Goal: Download file/media

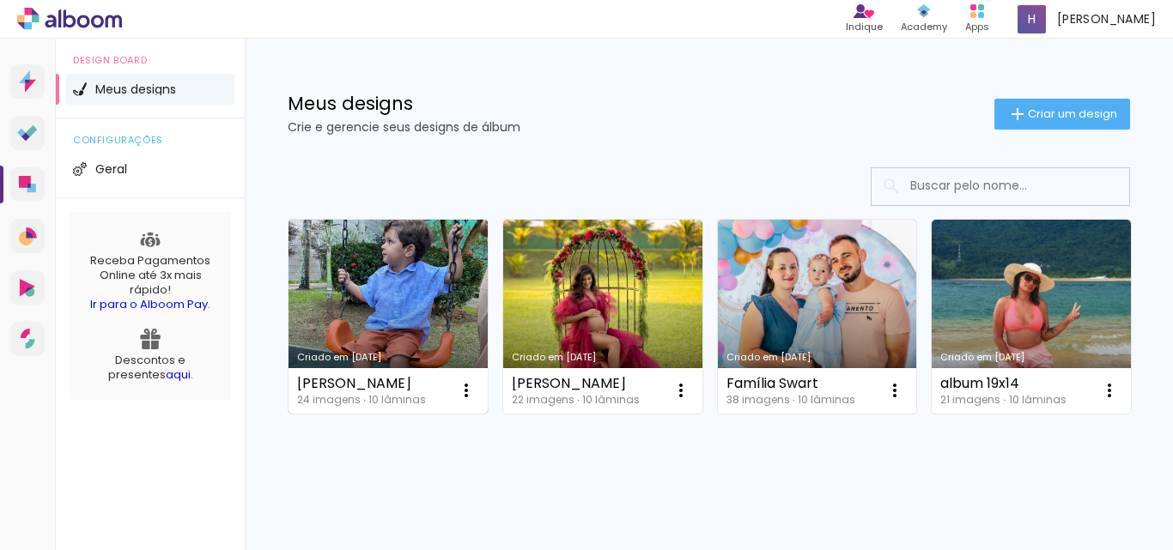
click at [386, 315] on link "Criado em [DATE]" at bounding box center [387, 317] width 199 height 194
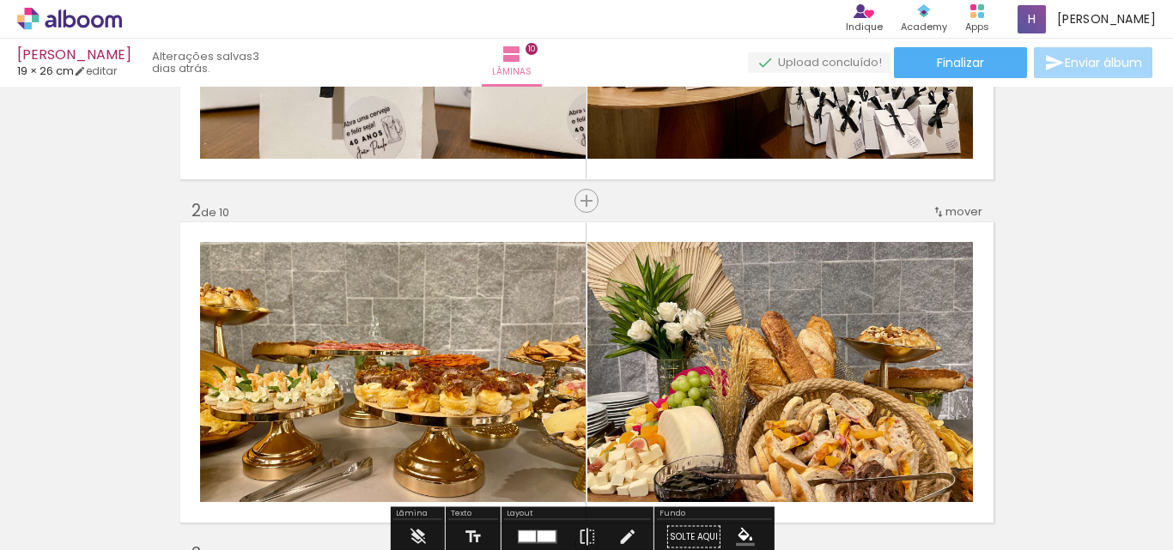
scroll to position [172, 0]
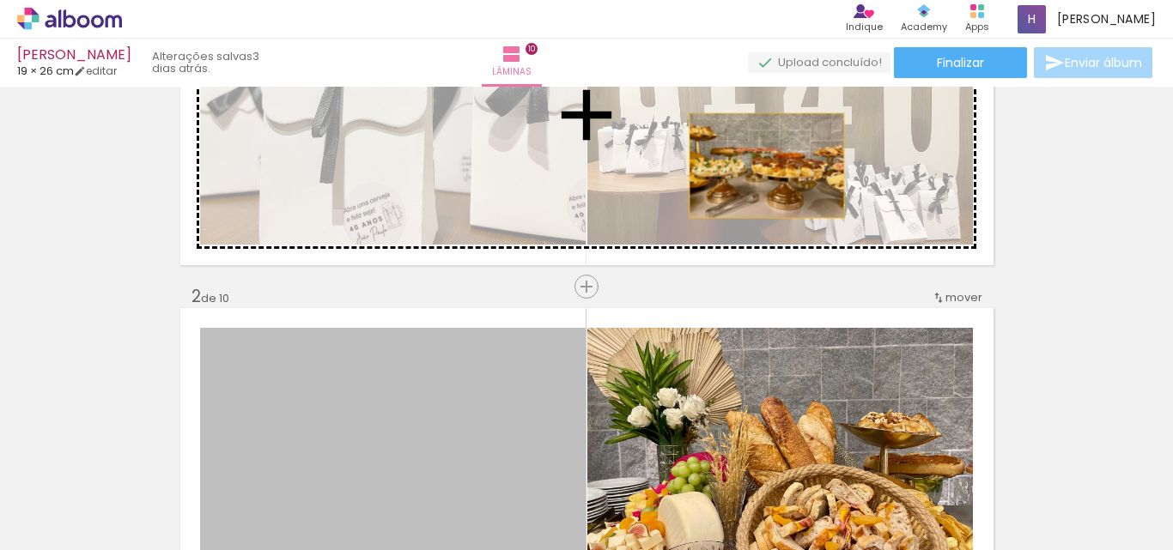
drag, startPoint x: 491, startPoint y: 388, endPoint x: 760, endPoint y: 166, distance: 348.8
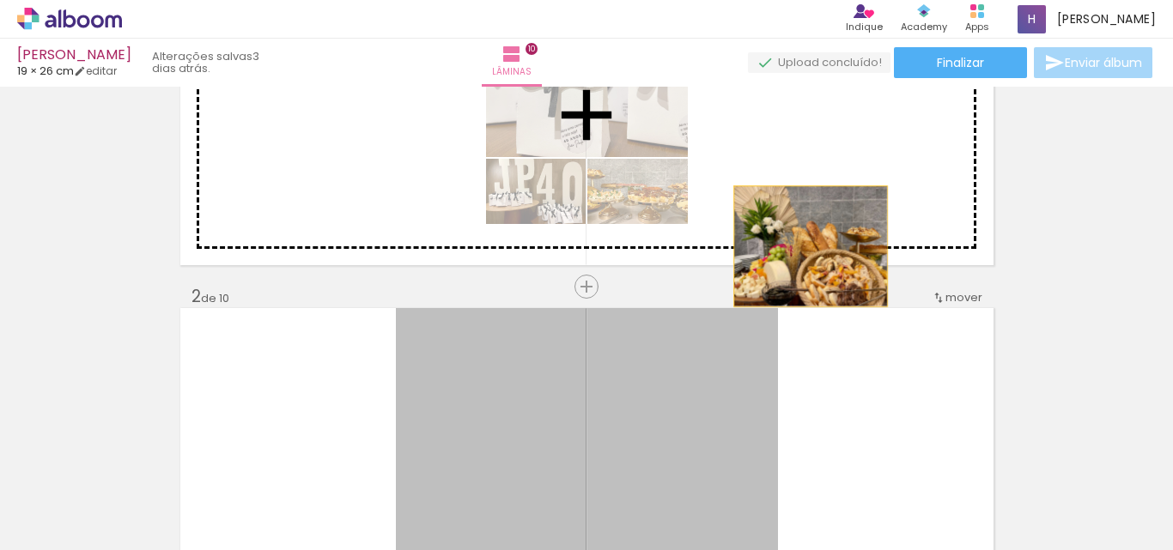
drag, startPoint x: 648, startPoint y: 408, endPoint x: 815, endPoint y: 202, distance: 264.9
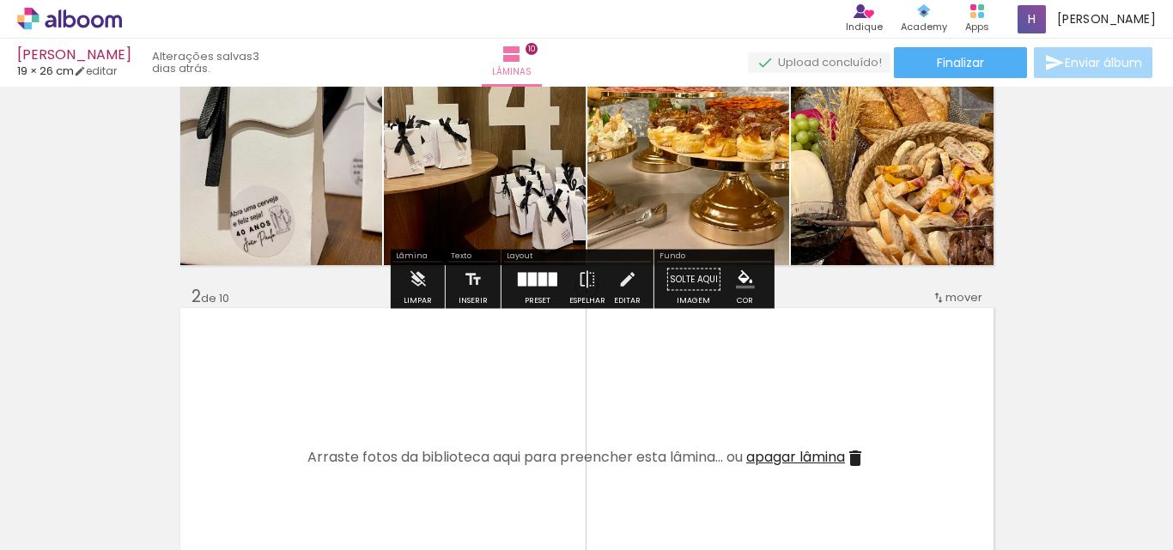
click at [539, 281] on div at bounding box center [542, 280] width 9 height 14
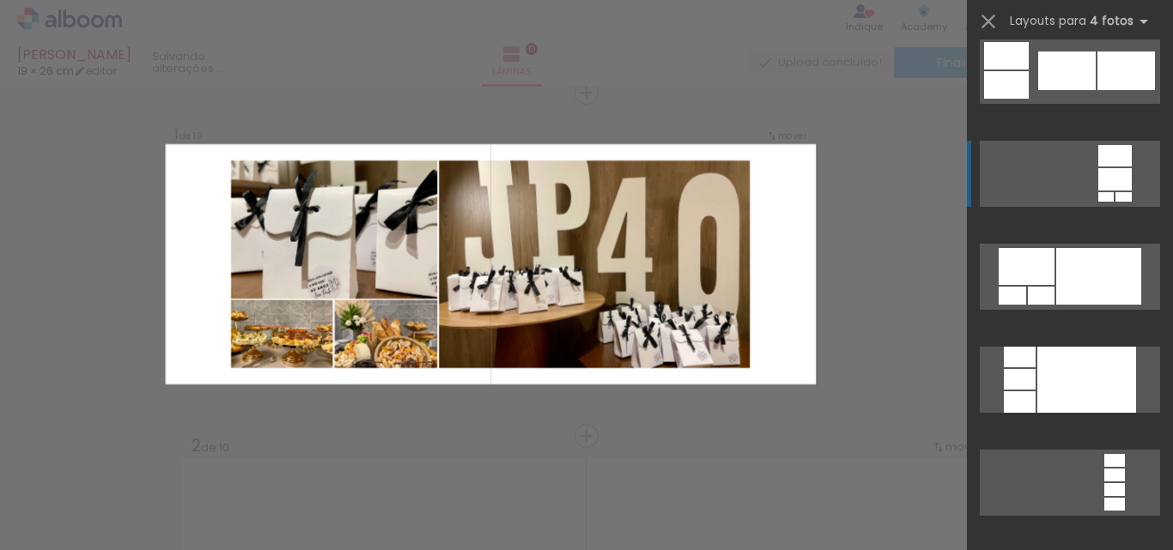
scroll to position [6095, 0]
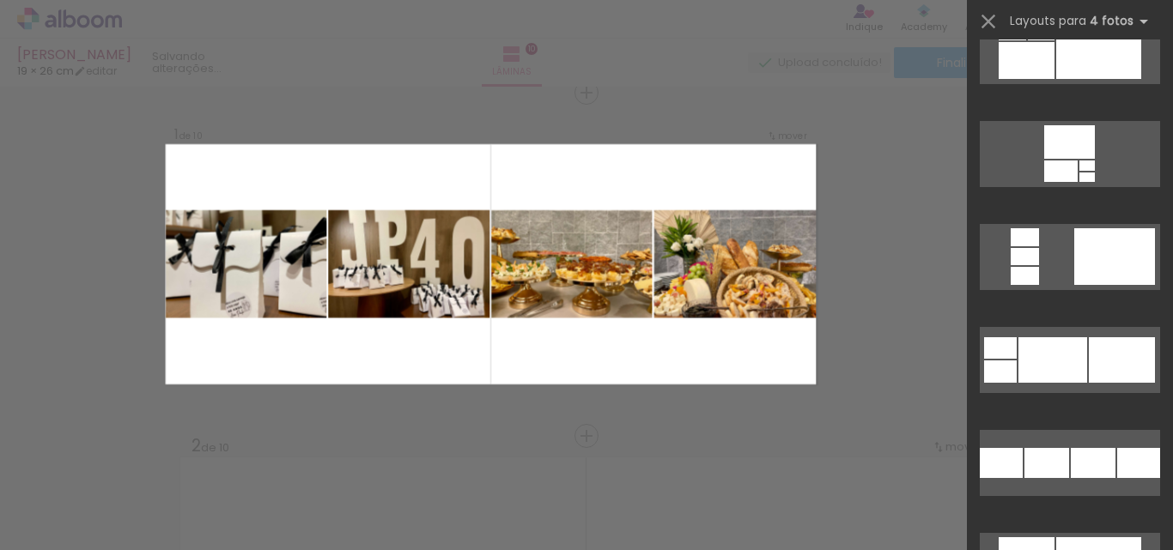
scroll to position [7211, 0]
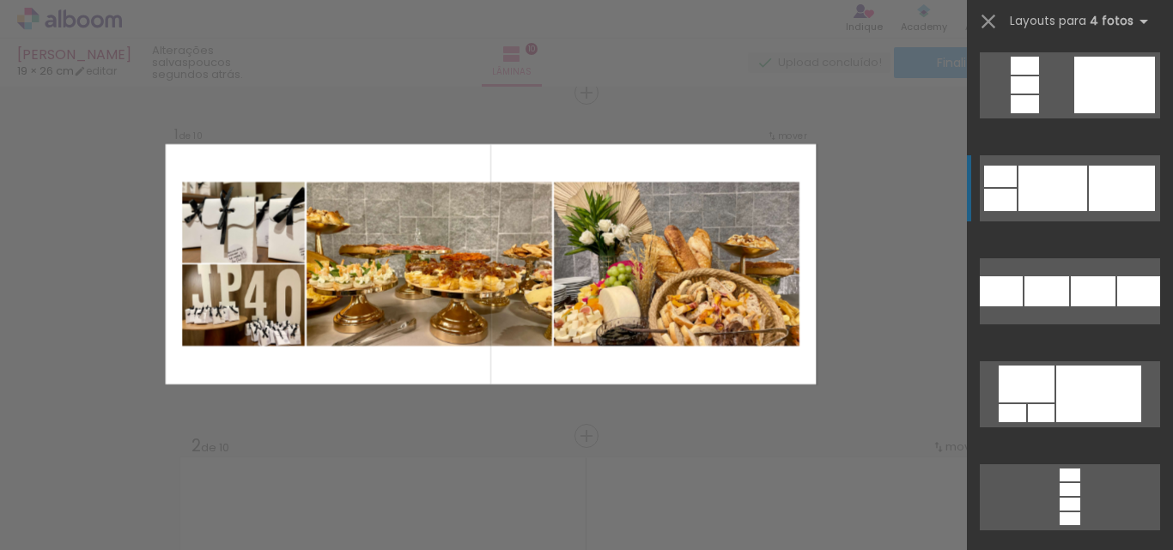
click at [1080, 209] on div at bounding box center [1052, 188] width 69 height 45
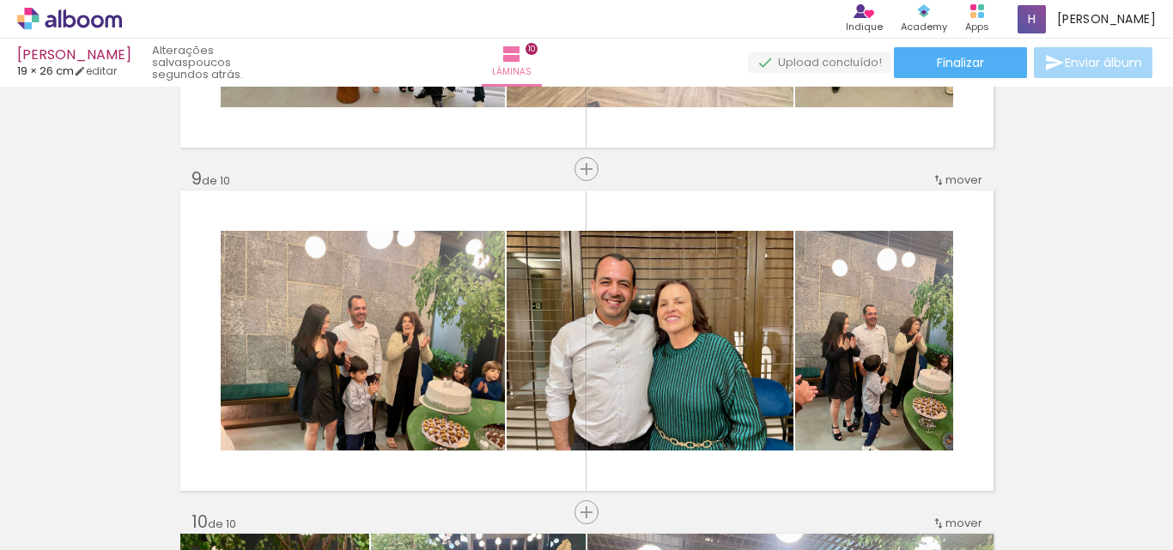
scroll to position [2769, 0]
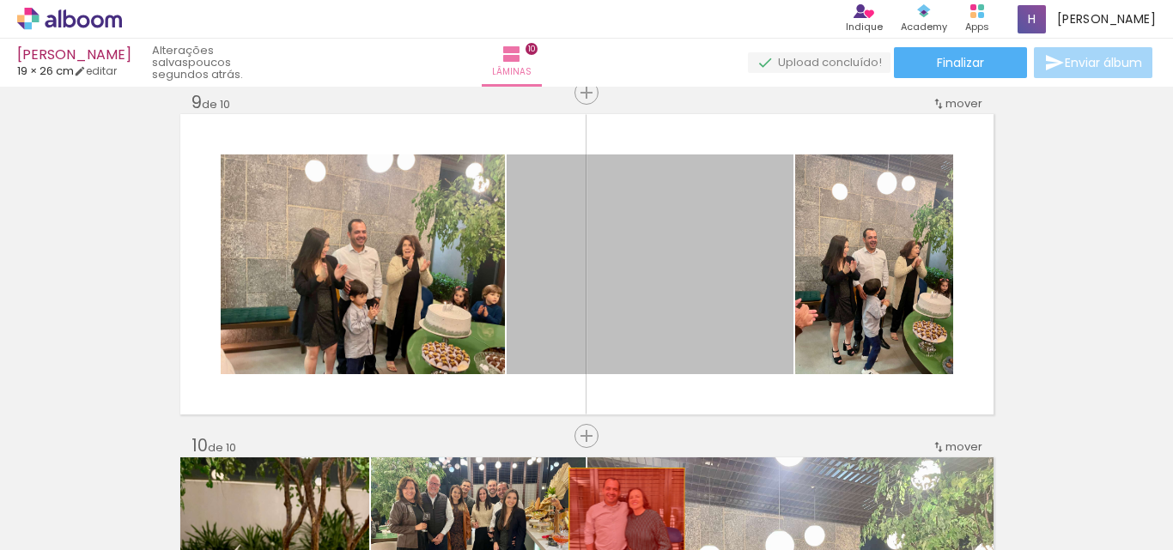
drag, startPoint x: 643, startPoint y: 288, endPoint x: 646, endPoint y: 508, distance: 220.6
click at [646, 508] on quentale-workspace at bounding box center [586, 275] width 1173 height 550
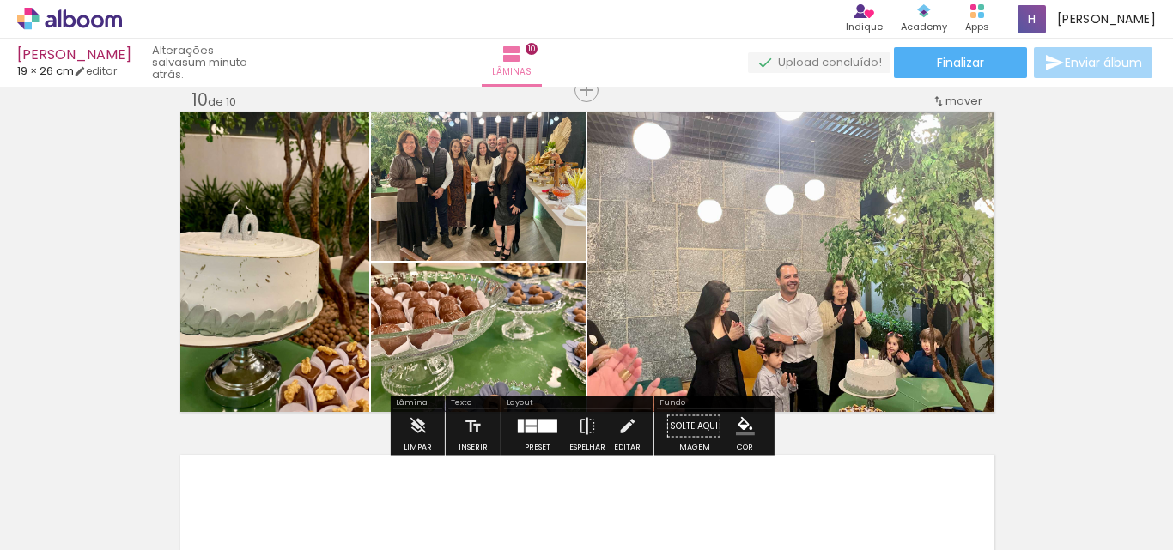
scroll to position [3091, 0]
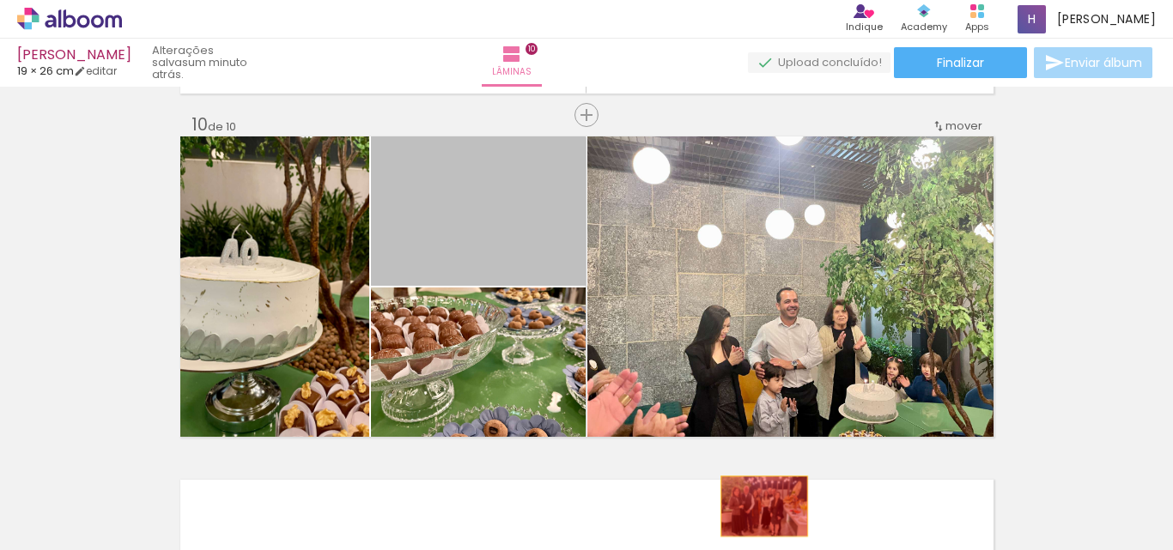
drag, startPoint x: 482, startPoint y: 244, endPoint x: 755, endPoint y: 505, distance: 377.7
click at [755, 505] on quentale-workspace at bounding box center [586, 275] width 1173 height 550
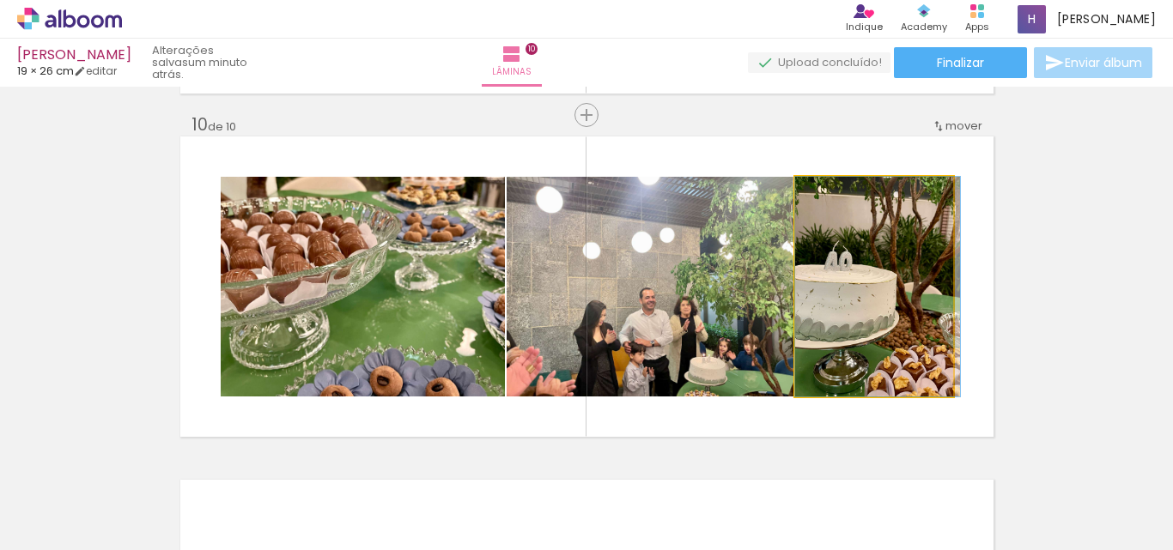
click at [828, 343] on quentale-photo at bounding box center [874, 287] width 158 height 220
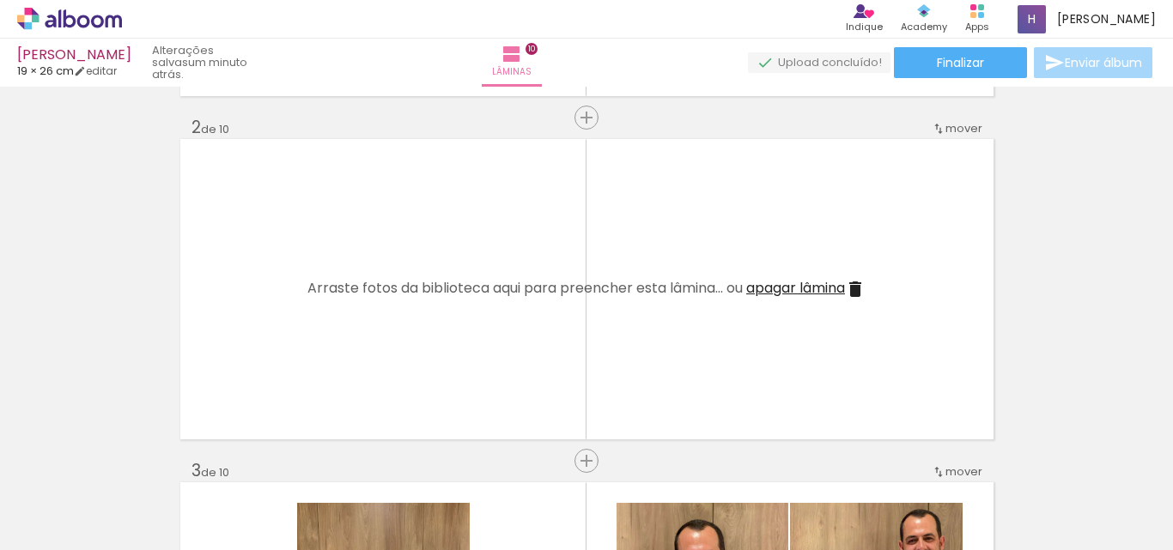
scroll to position [258, 0]
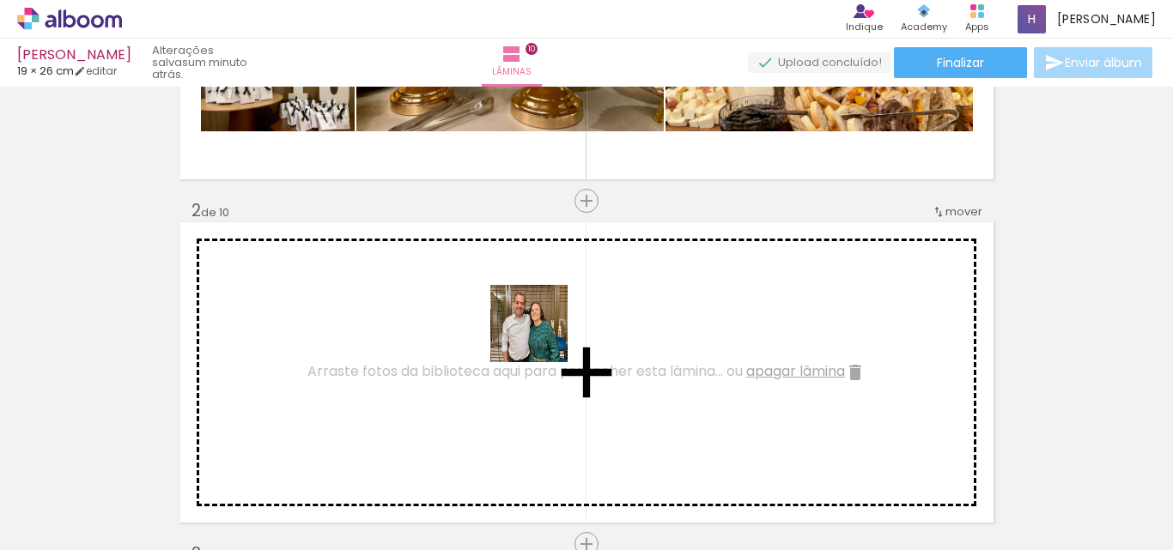
drag, startPoint x: 755, startPoint y: 503, endPoint x: 453, endPoint y: 281, distance: 375.2
click at [453, 281] on quentale-workspace at bounding box center [586, 275] width 1173 height 550
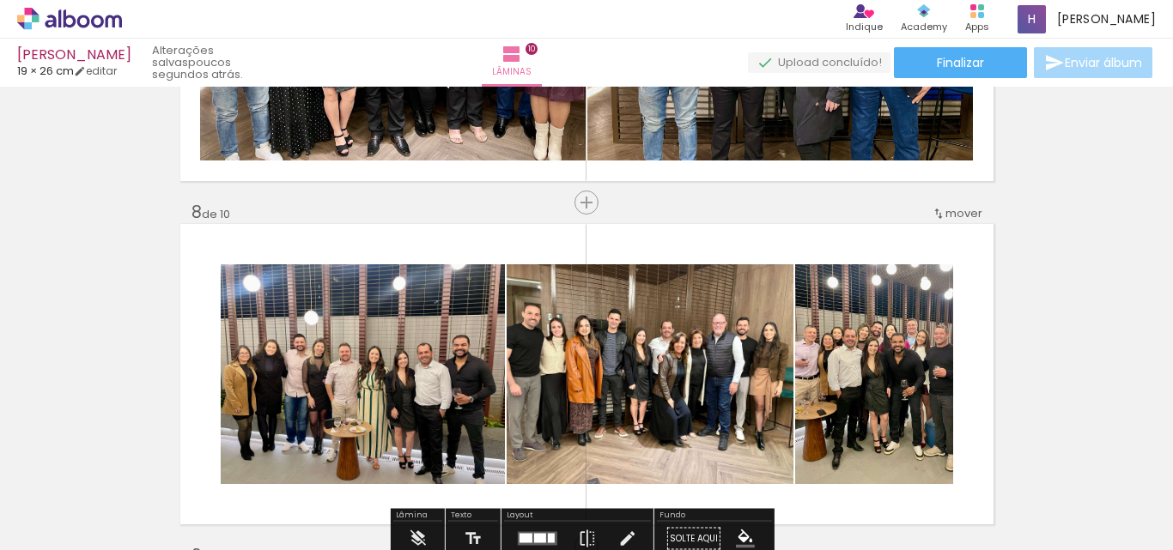
scroll to position [2404, 0]
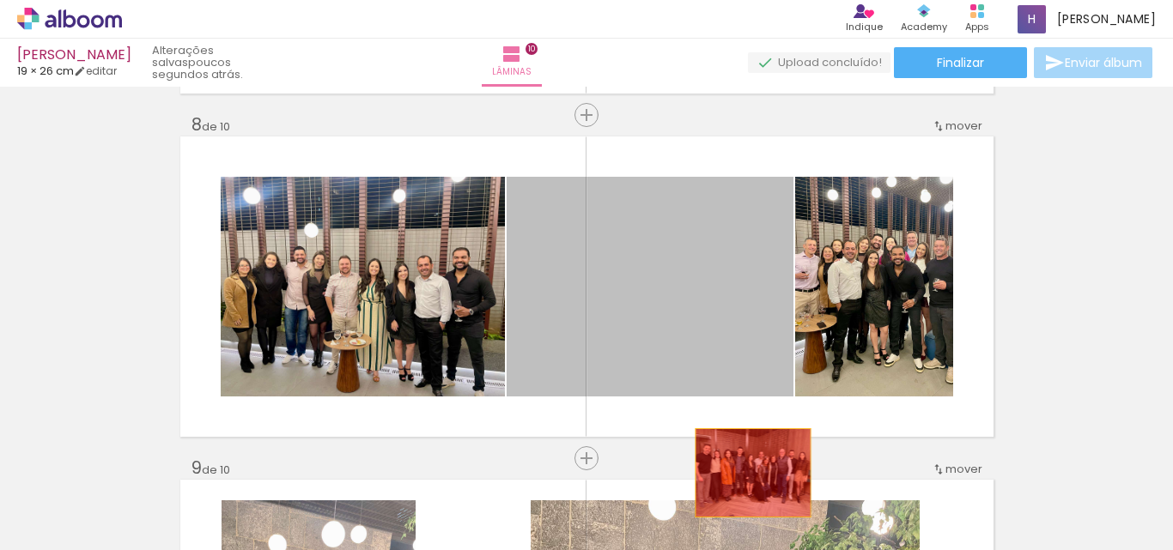
drag, startPoint x: 669, startPoint y: 296, endPoint x: 746, endPoint y: 473, distance: 193.0
click at [746, 473] on quentale-workspace at bounding box center [586, 275] width 1173 height 550
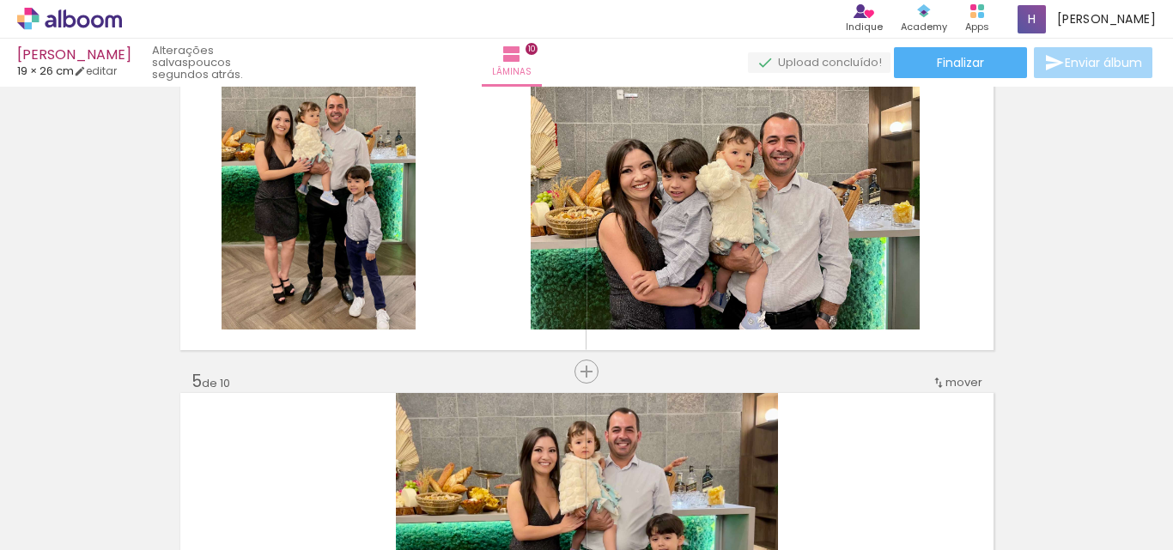
scroll to position [1116, 0]
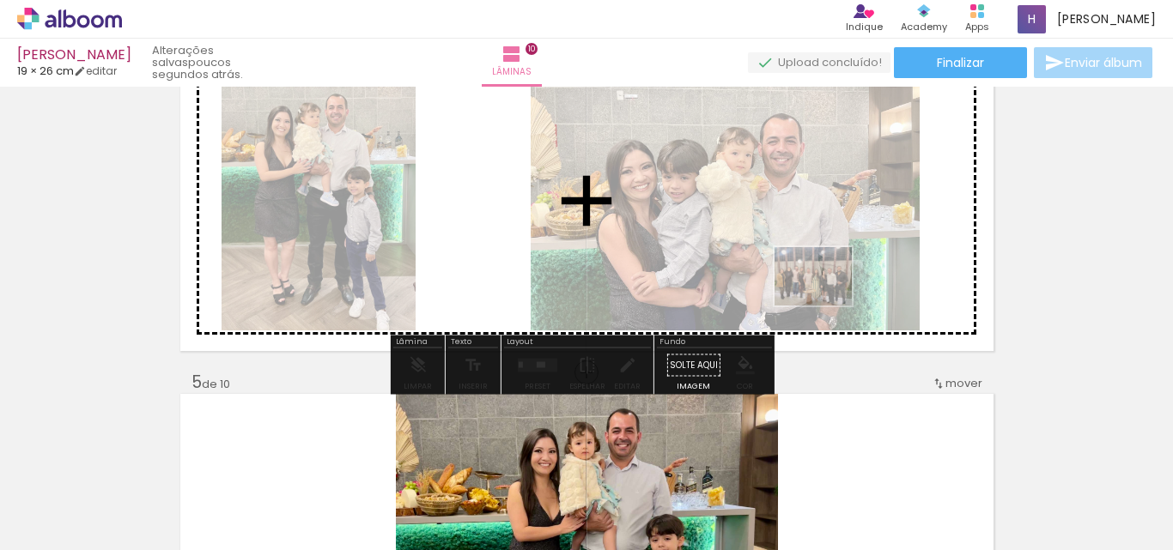
drag, startPoint x: 646, startPoint y: 443, endPoint x: 826, endPoint y: 299, distance: 230.9
click at [826, 299] on quentale-workspace at bounding box center [586, 275] width 1173 height 550
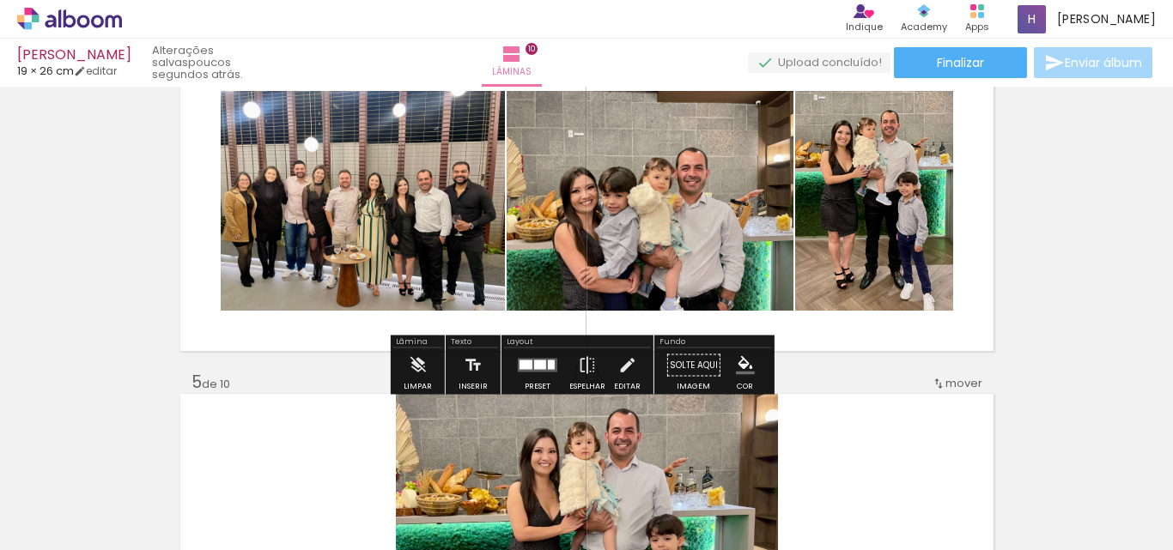
scroll to position [1202, 0]
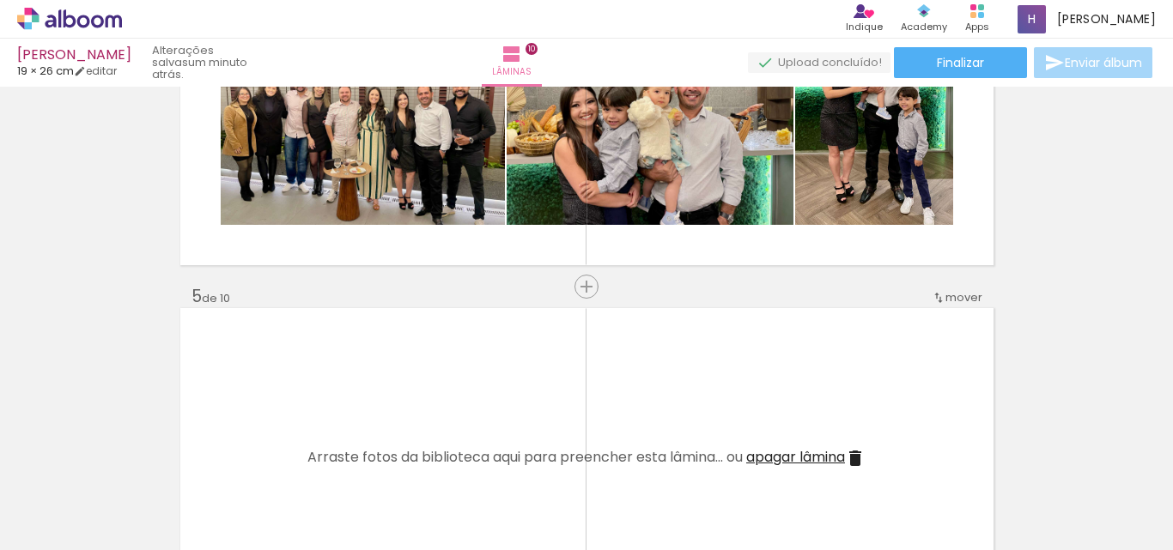
scroll to position [1116, 0]
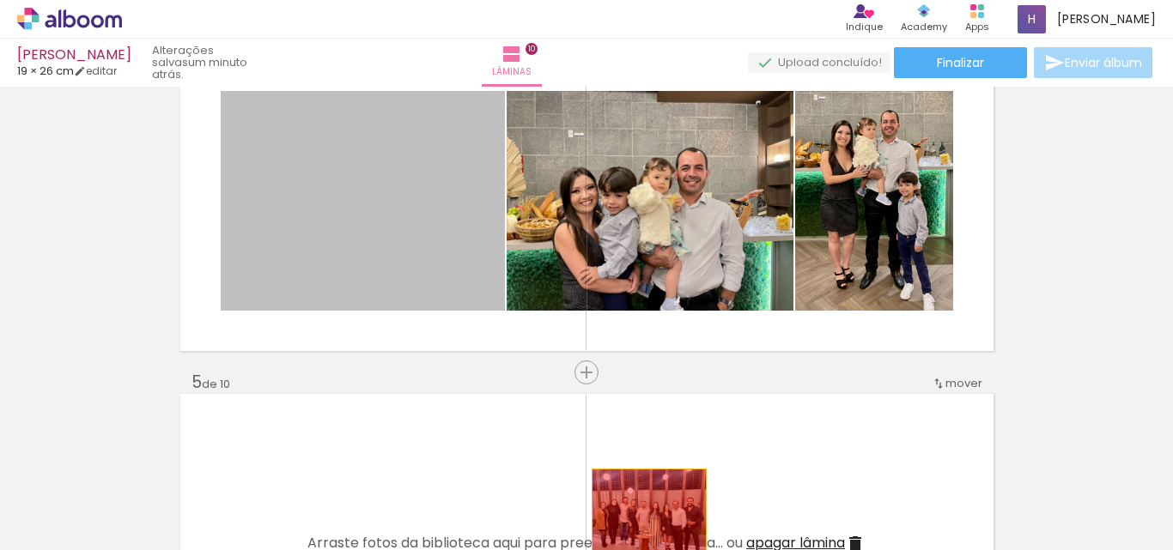
drag, startPoint x: 406, startPoint y: 238, endPoint x: 645, endPoint y: 513, distance: 363.9
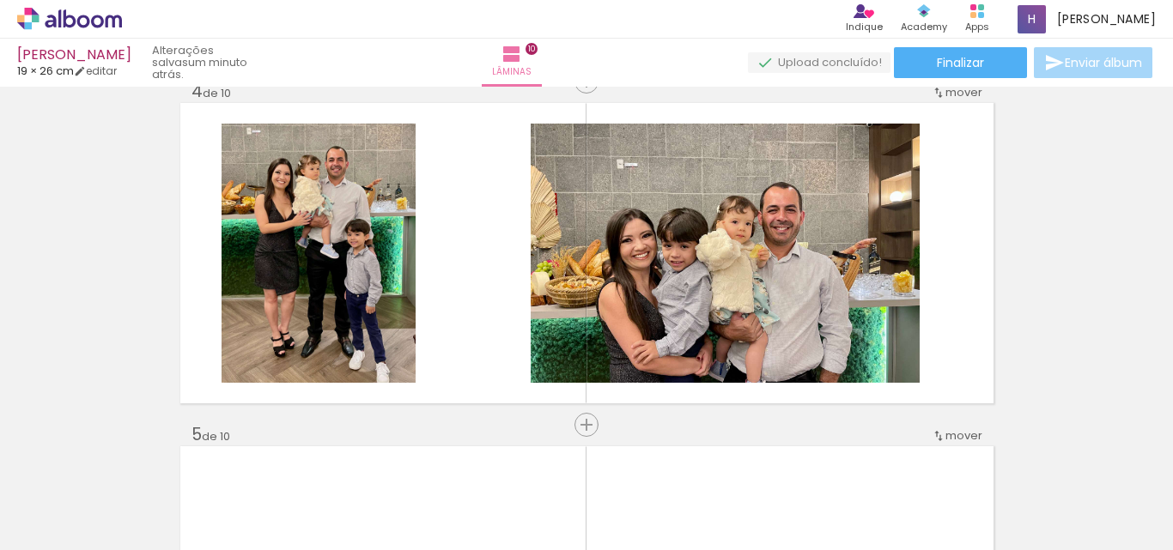
scroll to position [1030, 0]
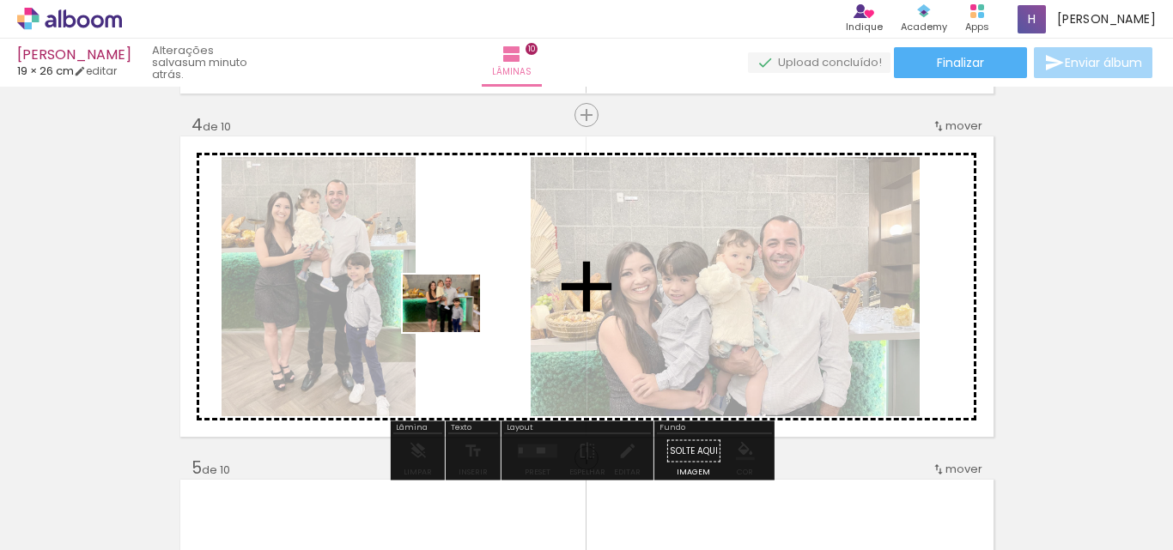
drag, startPoint x: 147, startPoint y: 504, endPoint x: 462, endPoint y: 312, distance: 369.1
click at [462, 312] on quentale-workspace at bounding box center [586, 275] width 1173 height 550
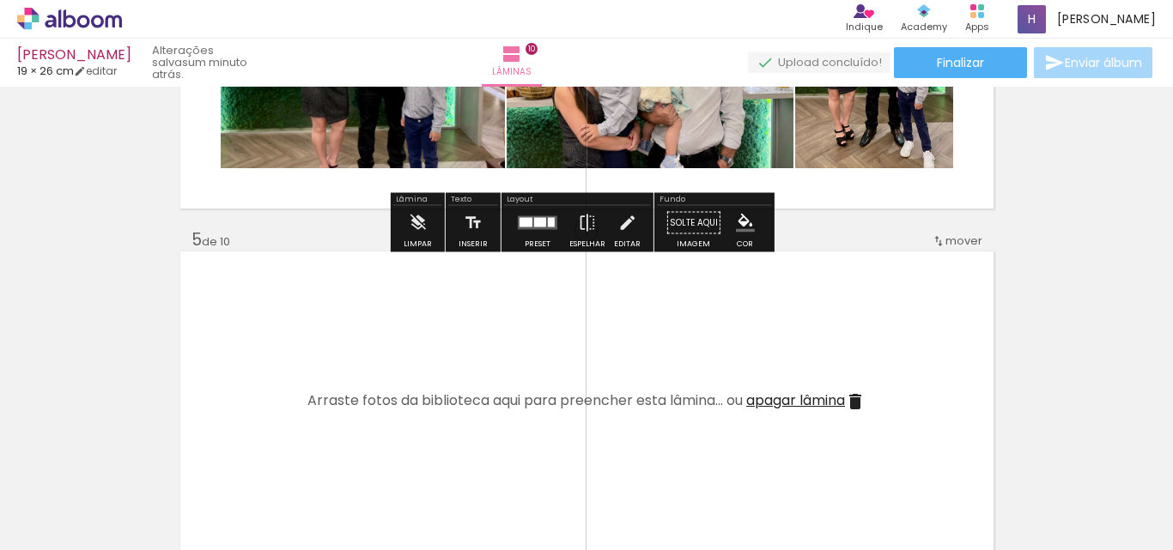
scroll to position [1288, 0]
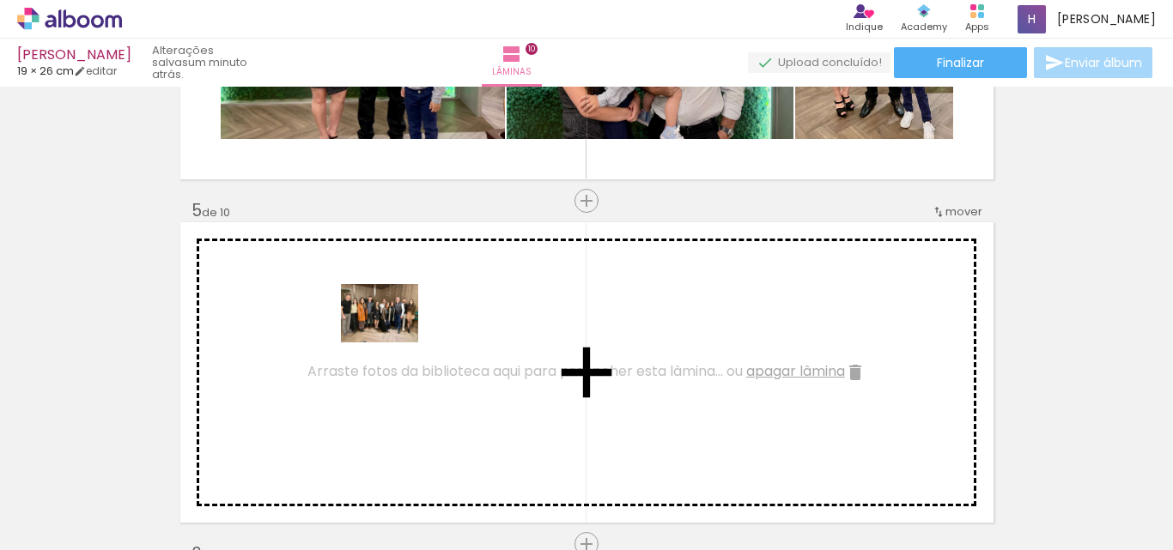
drag, startPoint x: 542, startPoint y: 513, endPoint x: 392, endPoint y: 336, distance: 231.5
click at [392, 336] on quentale-workspace at bounding box center [586, 275] width 1173 height 550
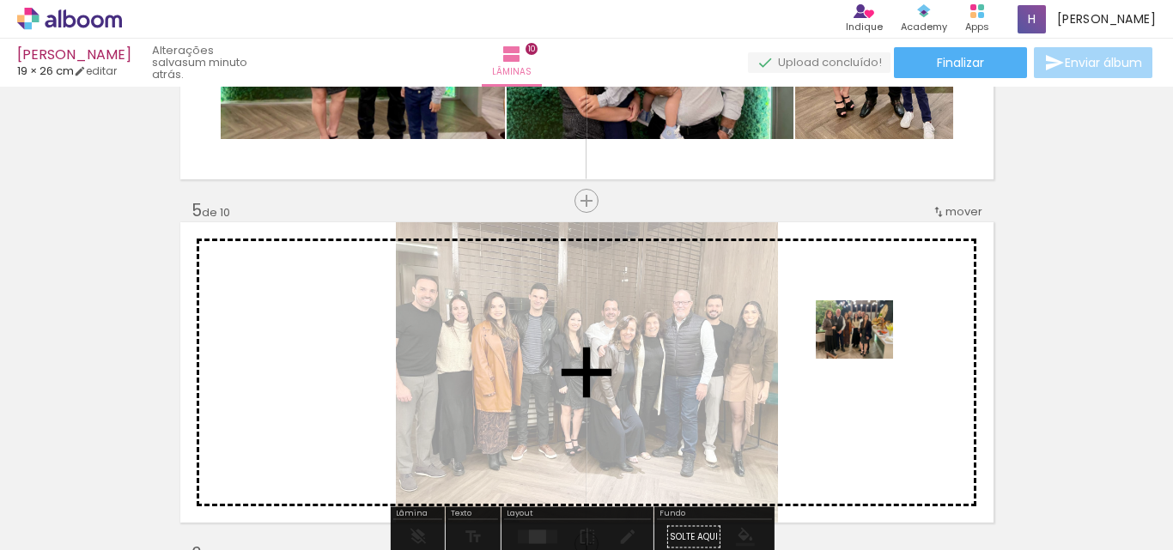
drag, startPoint x: 1040, startPoint y: 491, endPoint x: 867, endPoint y: 352, distance: 221.6
click at [867, 352] on quentale-workspace at bounding box center [586, 275] width 1173 height 550
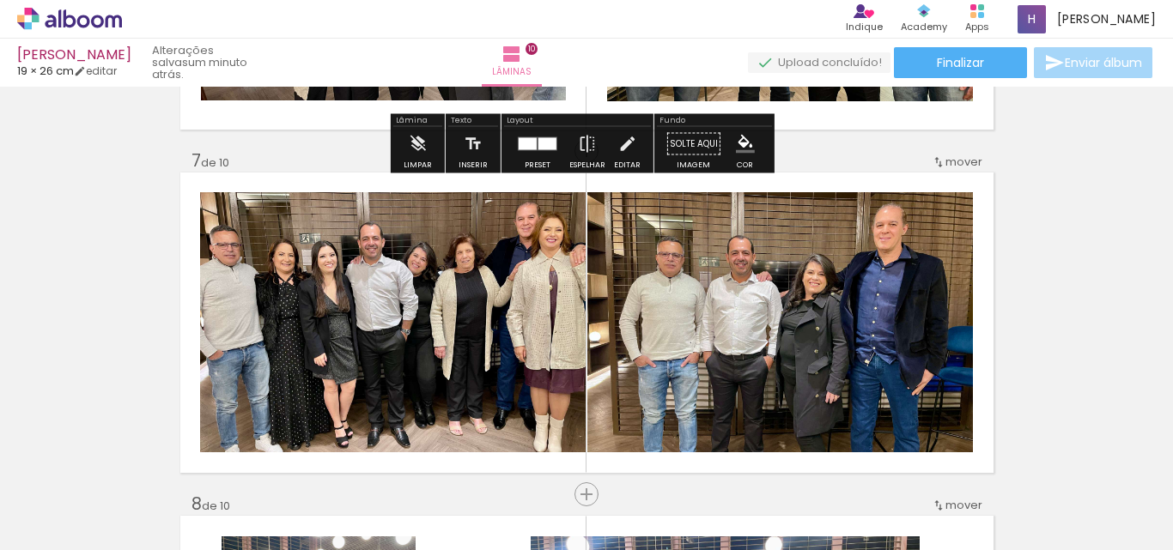
scroll to position [2060, 0]
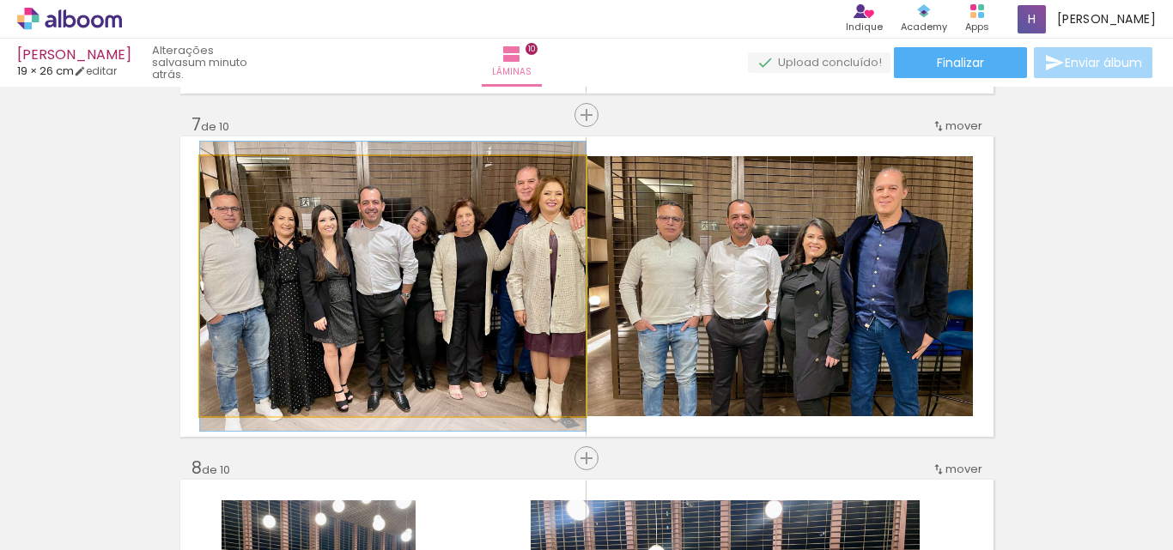
click at [448, 321] on quentale-photo at bounding box center [392, 286] width 385 height 260
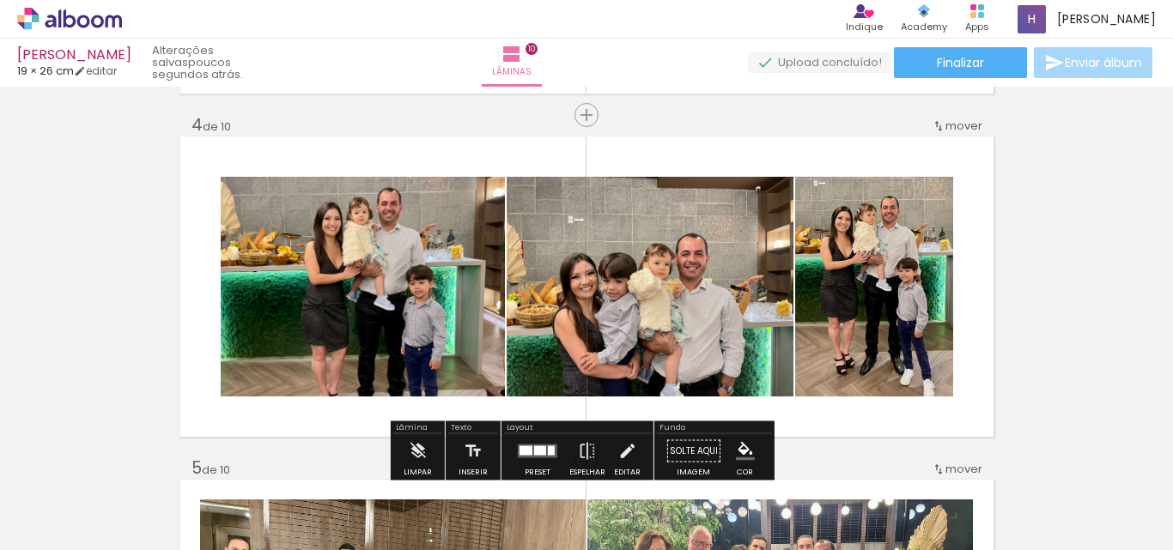
scroll to position [944, 0]
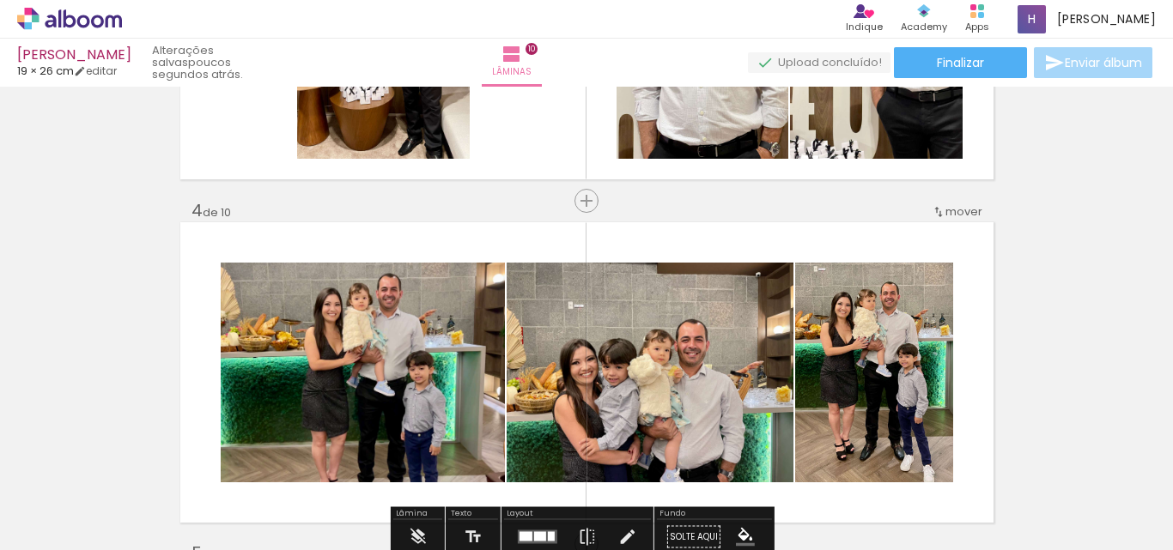
click at [954, 214] on span "mover" at bounding box center [963, 211] width 37 height 16
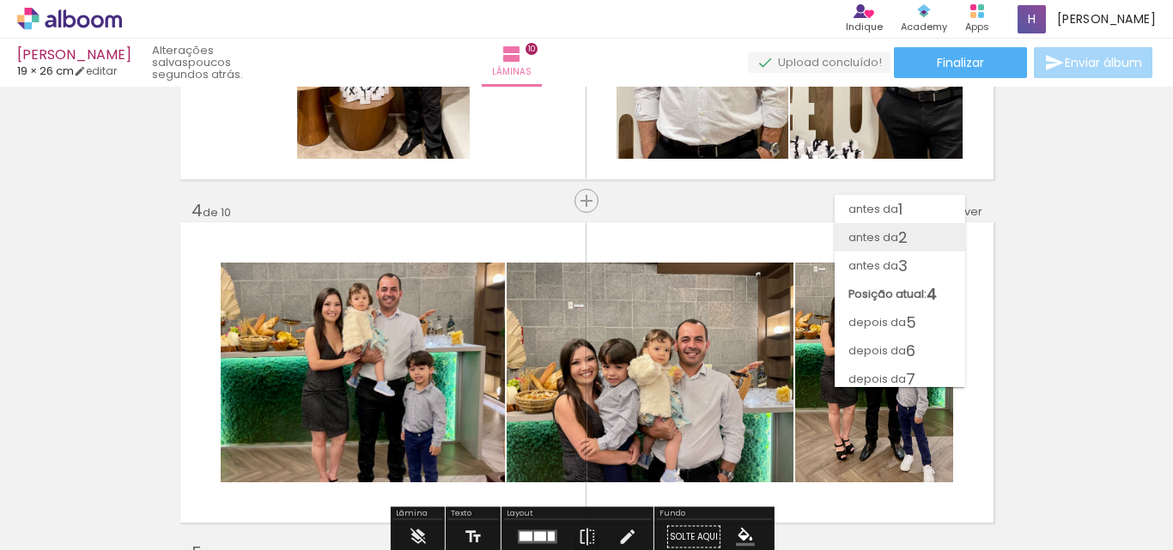
click at [921, 237] on paper-item "antes da 2" at bounding box center [899, 237] width 130 height 28
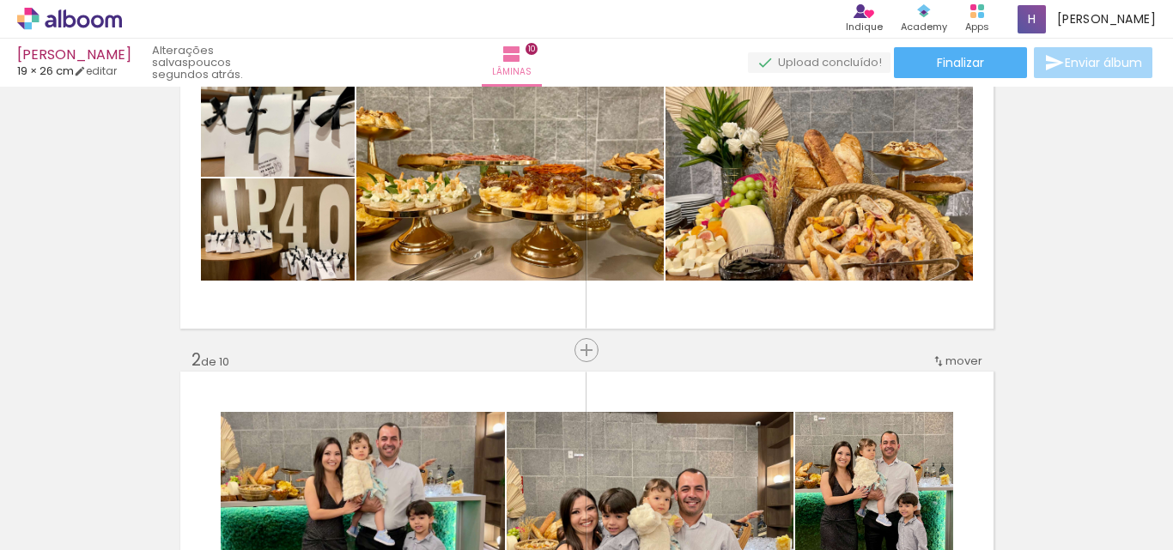
scroll to position [22, 0]
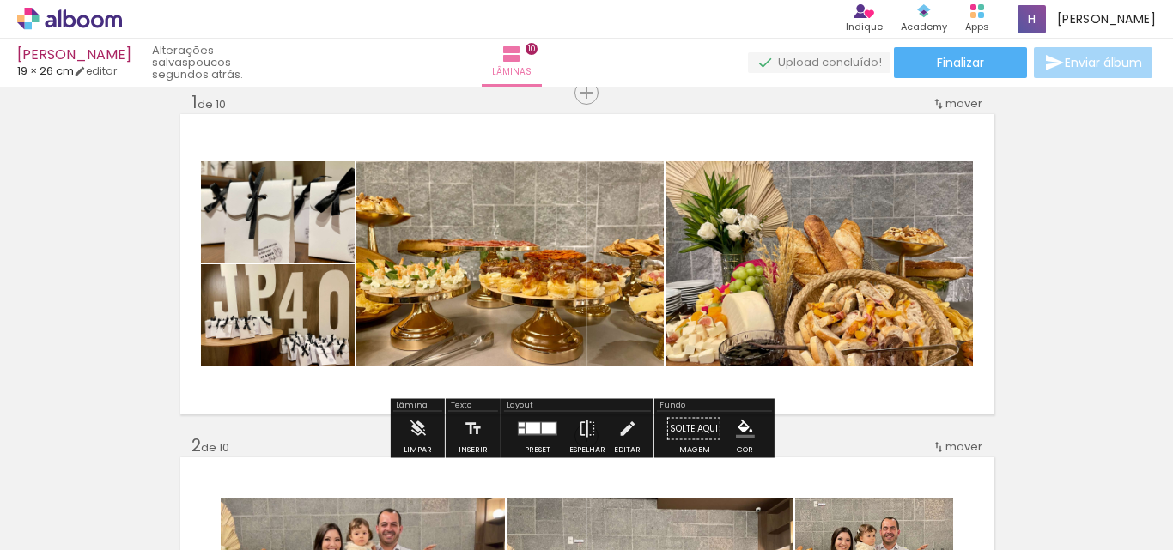
click at [955, 109] on span "mover" at bounding box center [963, 103] width 37 height 16
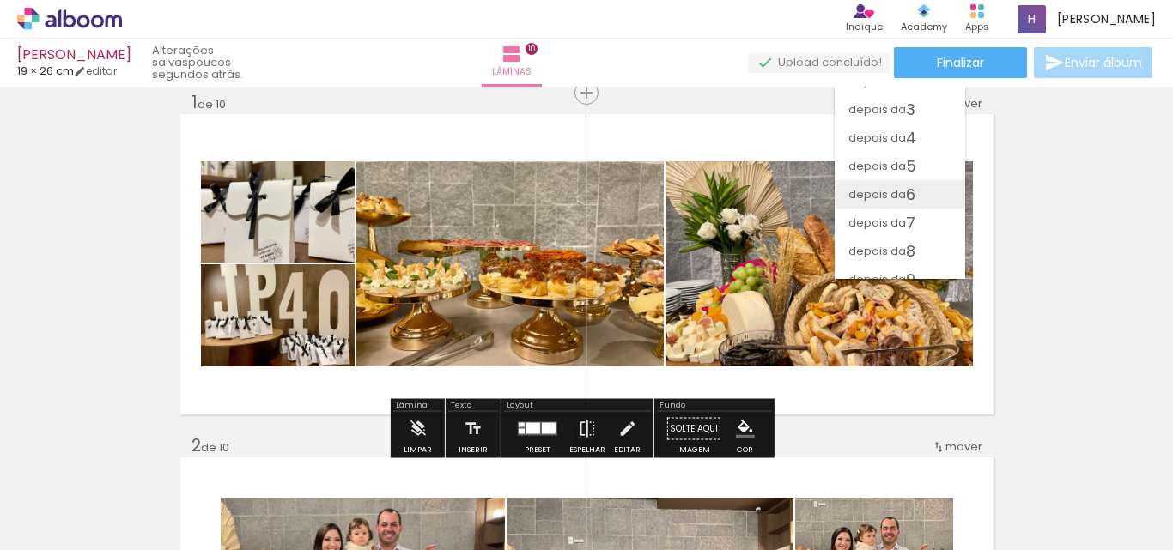
scroll to position [91, 0]
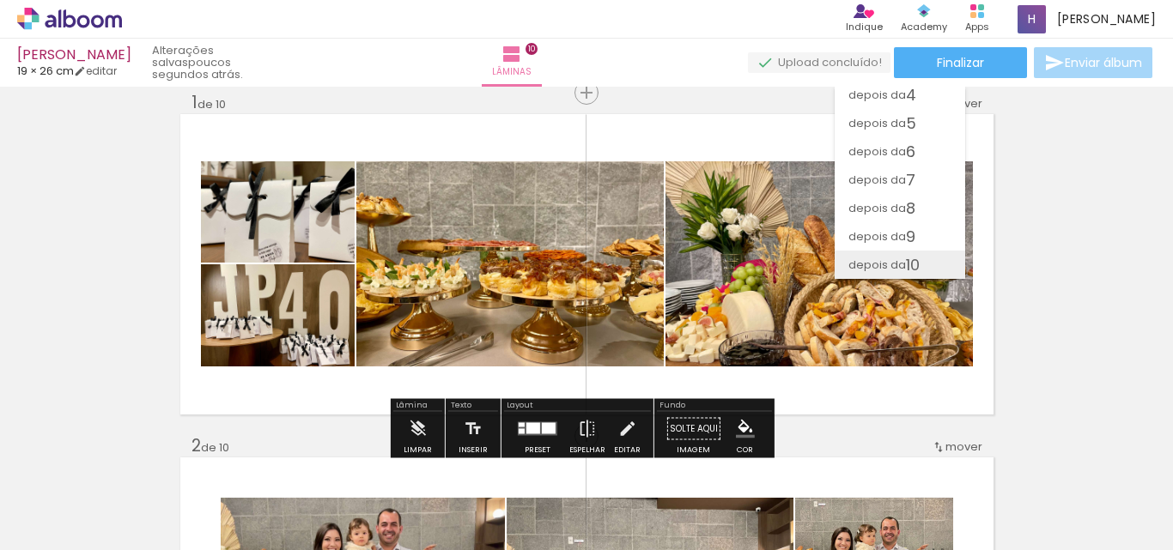
click at [916, 262] on span "10" at bounding box center [913, 265] width 14 height 28
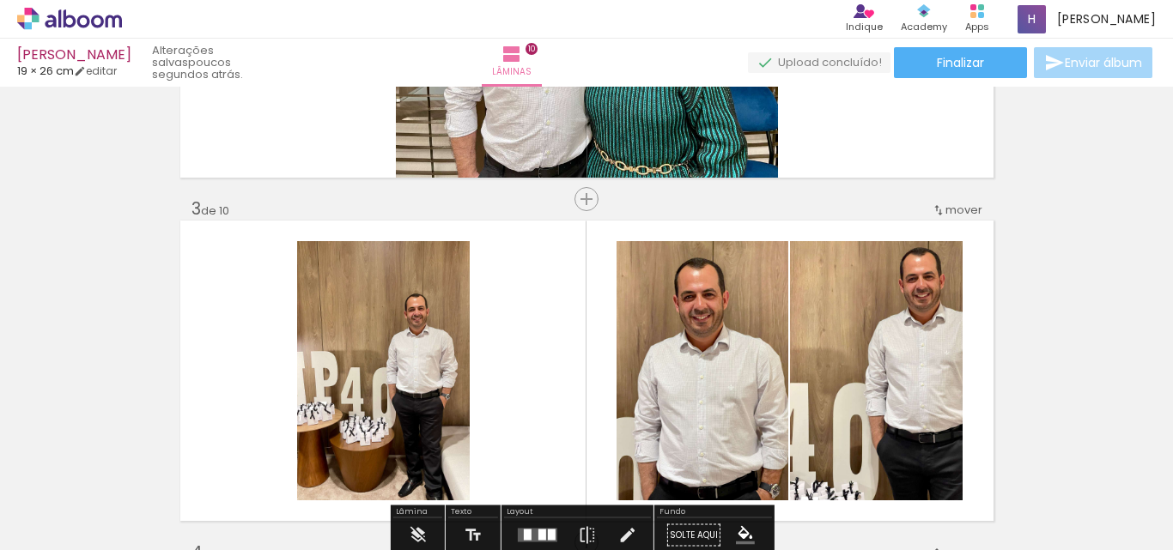
scroll to position [601, 0]
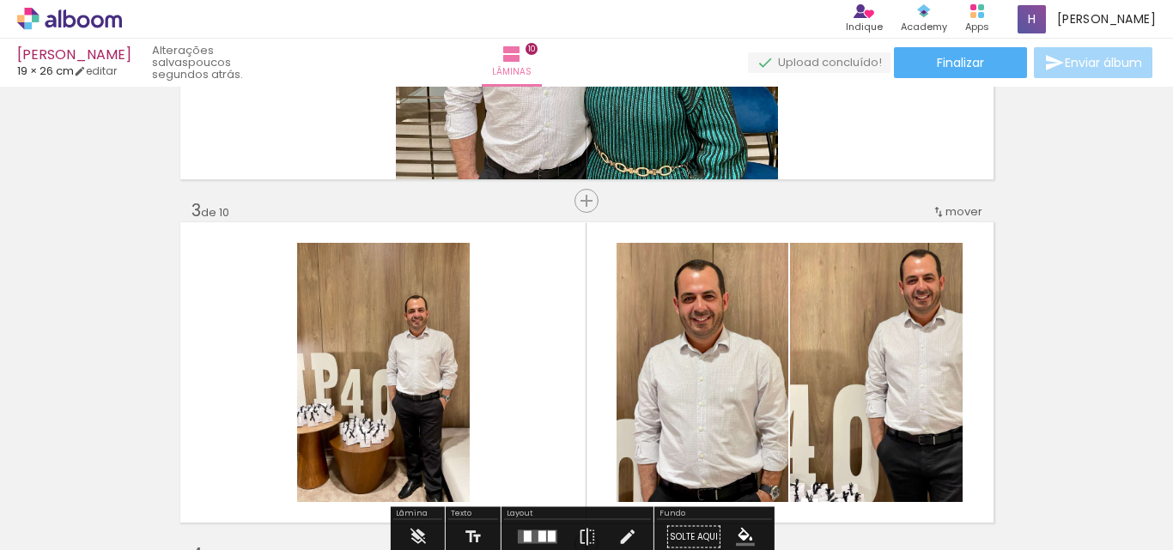
click at [960, 212] on span "mover" at bounding box center [963, 211] width 37 height 16
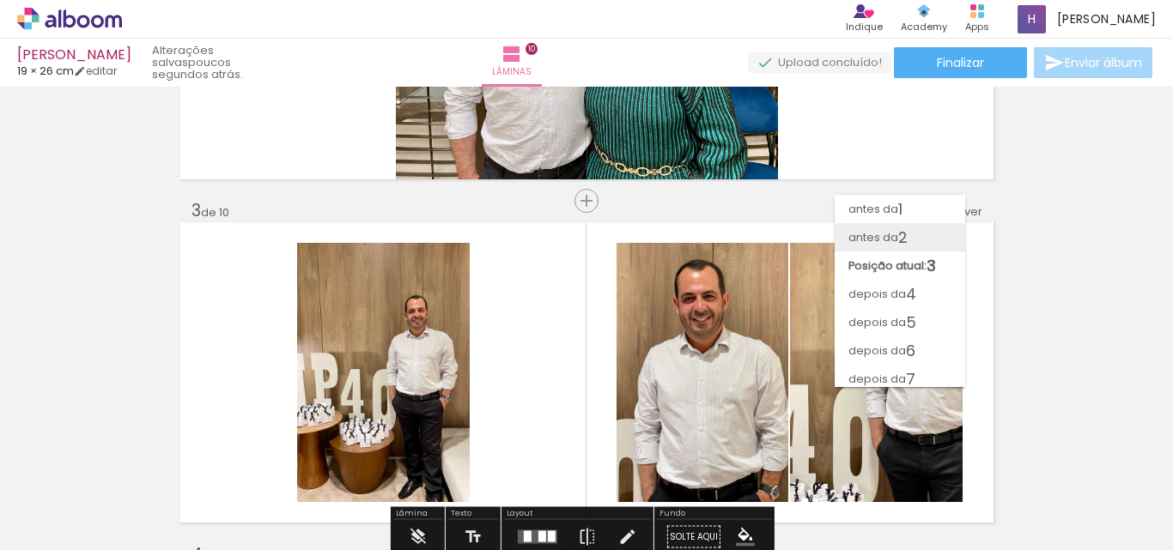
click at [926, 250] on paper-item "antes da 2" at bounding box center [899, 237] width 130 height 28
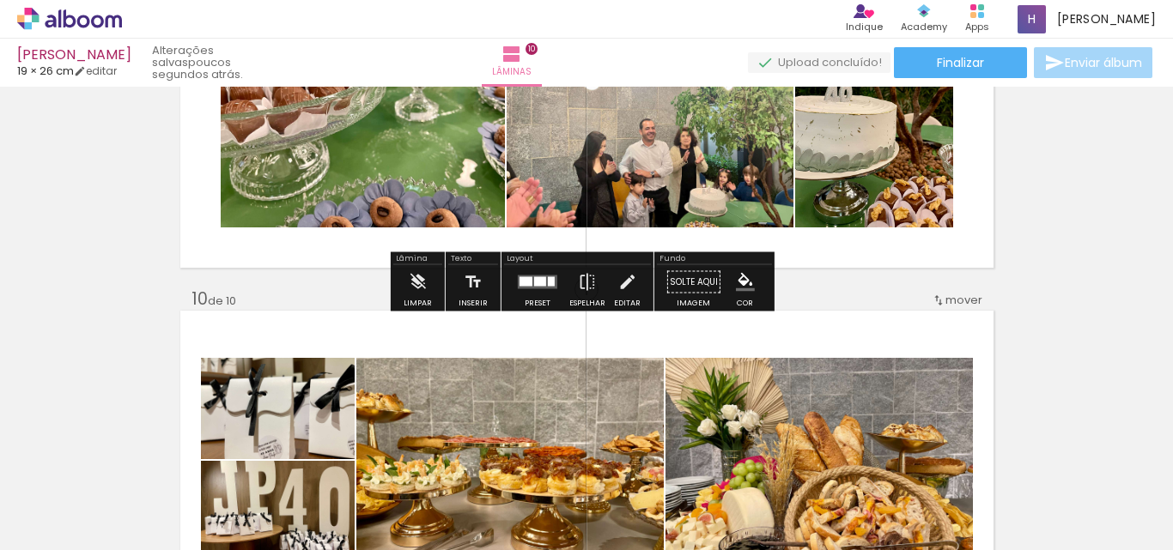
scroll to position [2919, 0]
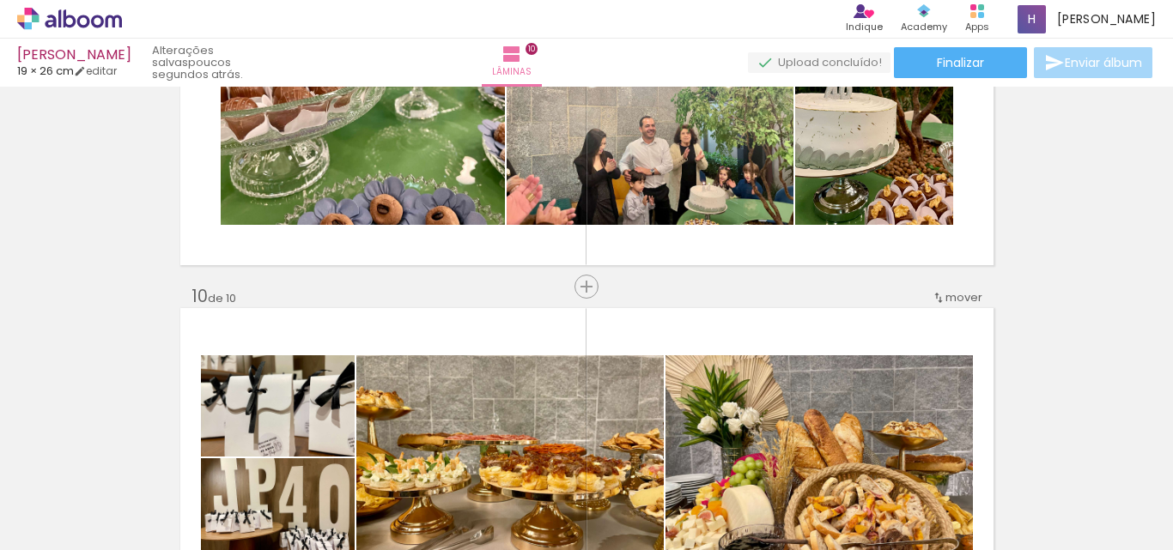
click at [954, 301] on span "mover" at bounding box center [963, 297] width 37 height 16
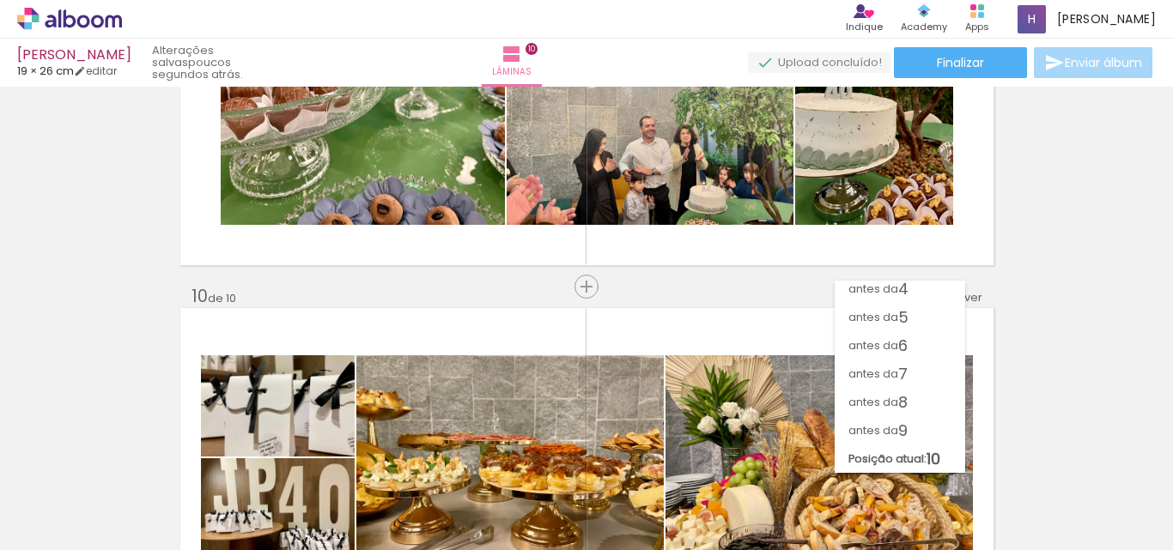
scroll to position [91, 0]
click at [907, 427] on span "9" at bounding box center [902, 430] width 9 height 28
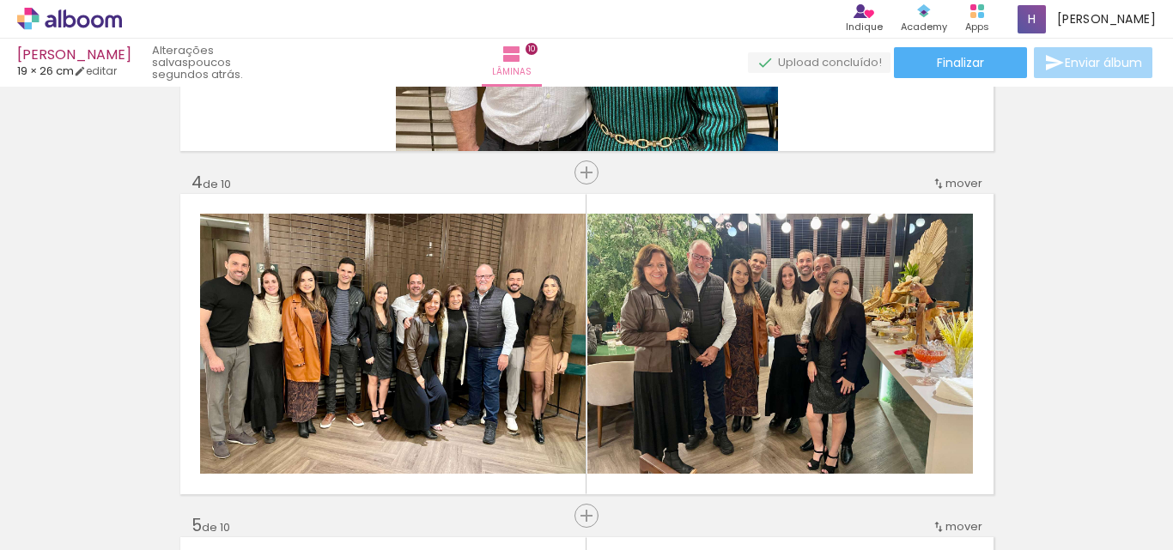
scroll to position [967, 0]
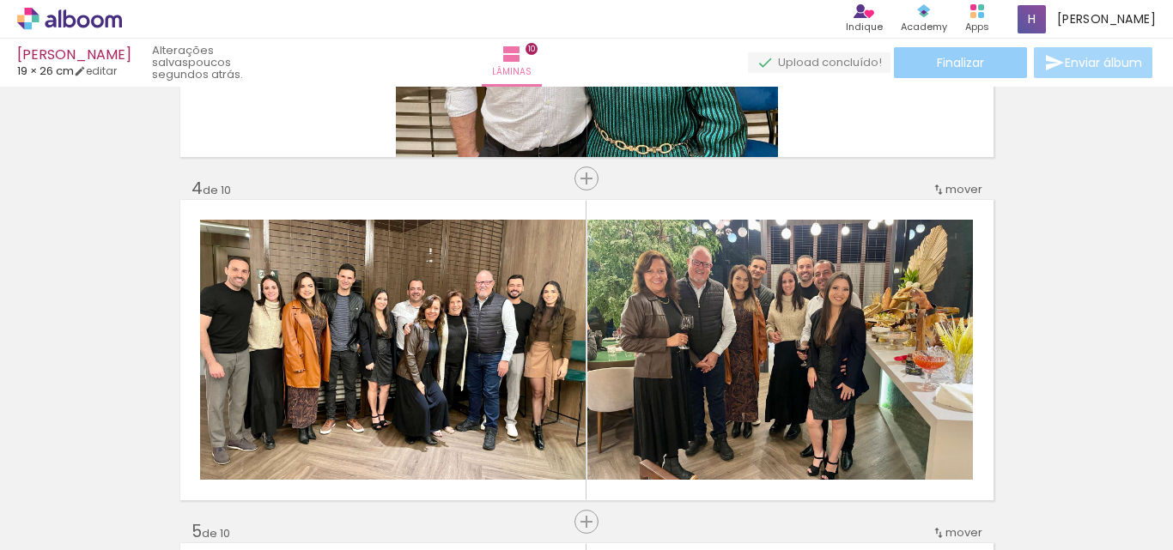
click at [981, 62] on paper-button "Finalizar" at bounding box center [960, 62] width 133 height 31
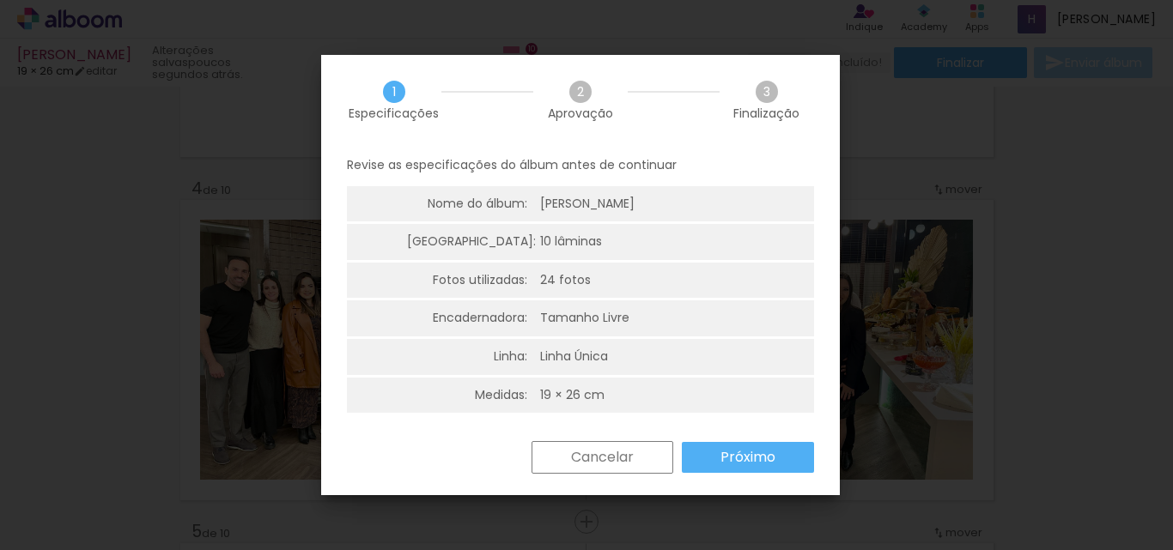
click at [780, 453] on paper-button "Próximo" at bounding box center [748, 457] width 132 height 31
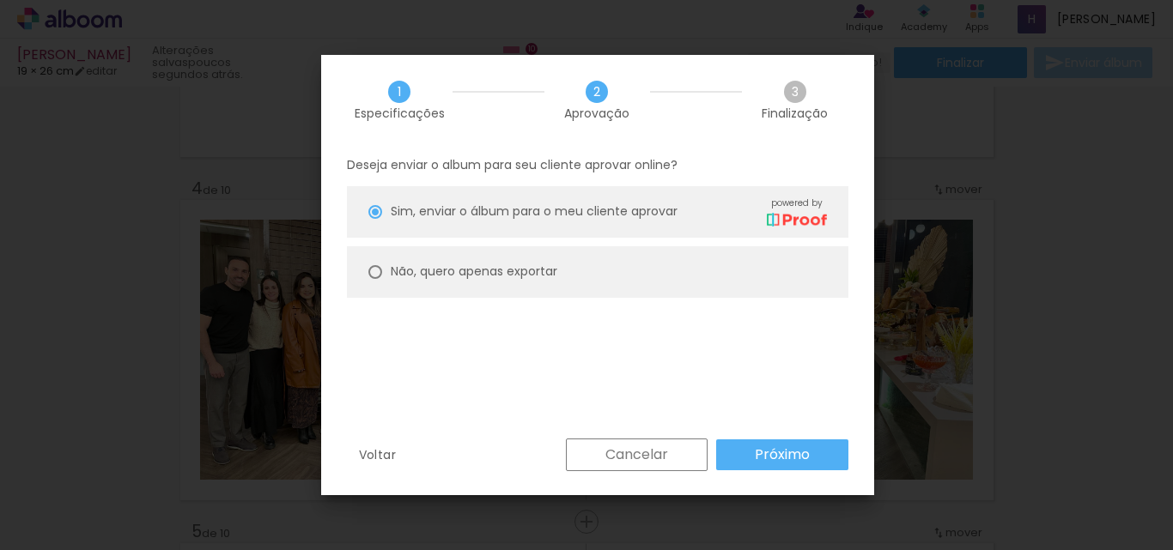
click at [387, 268] on paper-radio-button "Não, quero apenas exportar" at bounding box center [597, 272] width 501 height 52
type paper-radio-button "on"
click at [0, 0] on slot "Próximo" at bounding box center [0, 0] width 0 height 0
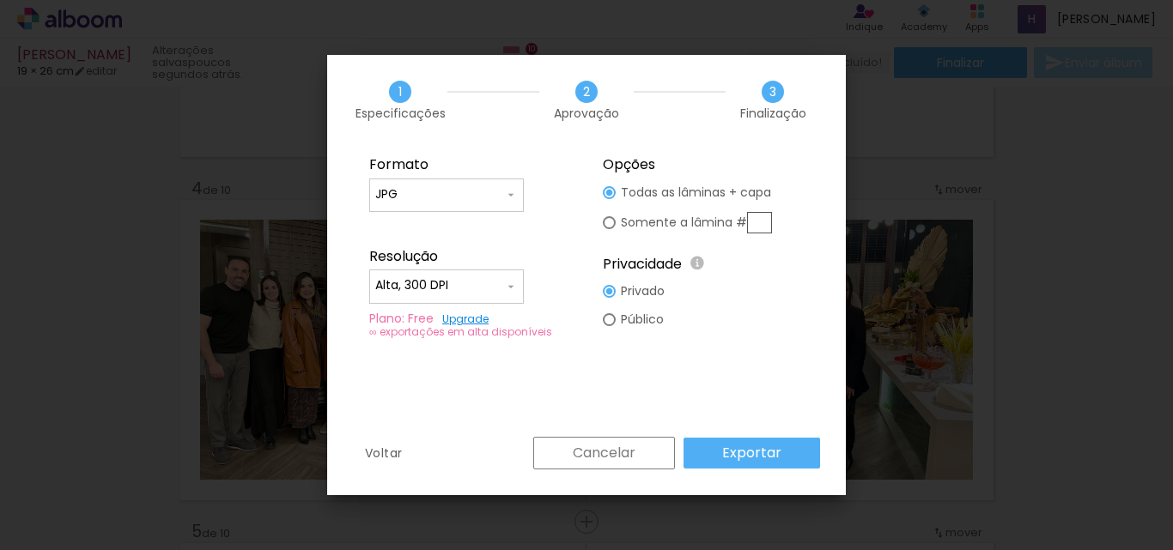
click at [476, 282] on input "Alta, 300 DPI" at bounding box center [439, 285] width 129 height 17
click at [429, 322] on paper-item "Baixa" at bounding box center [446, 317] width 155 height 34
type input "Baixa"
click at [448, 182] on paper-input-container "JPG" at bounding box center [446, 196] width 155 height 34
click at [448, 182] on paper-item "JPG" at bounding box center [446, 192] width 155 height 34
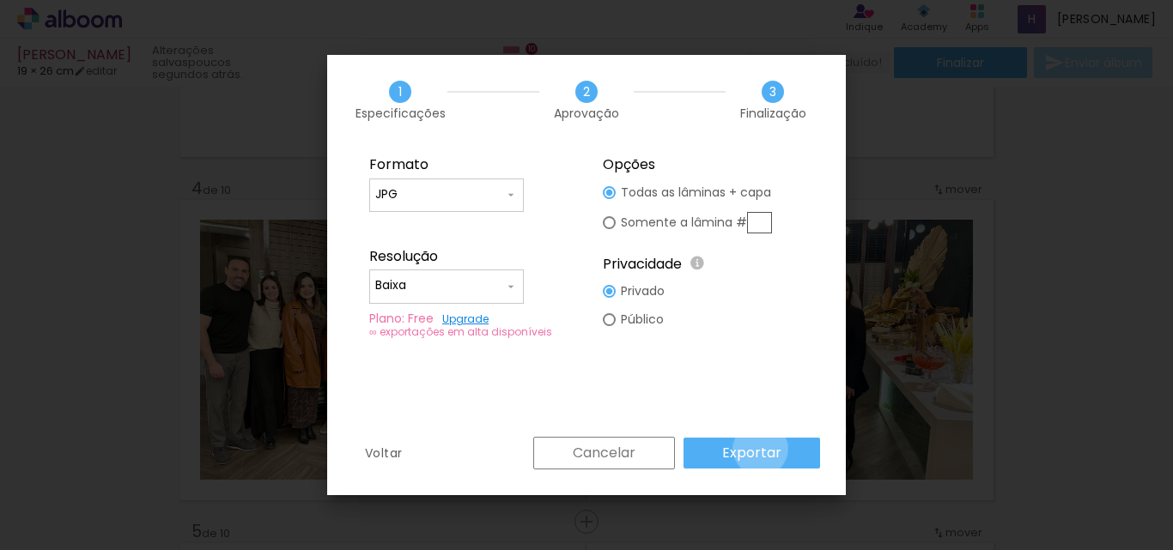
click at [0, 0] on slot "Exportar" at bounding box center [0, 0] width 0 height 0
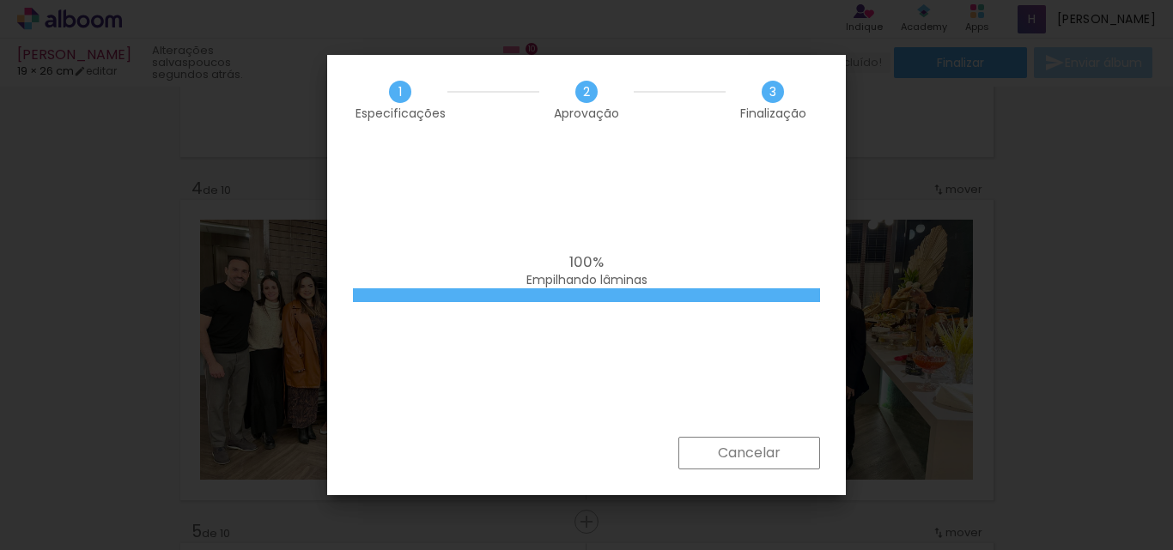
scroll to position [7211, 0]
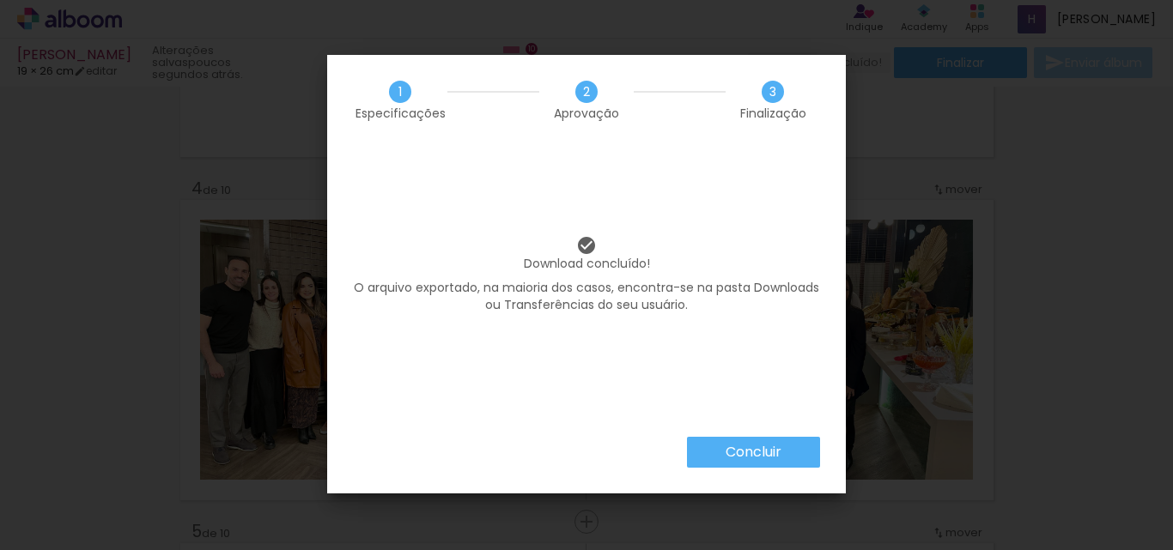
click at [764, 466] on paper-button "Concluir" at bounding box center [753, 452] width 133 height 31
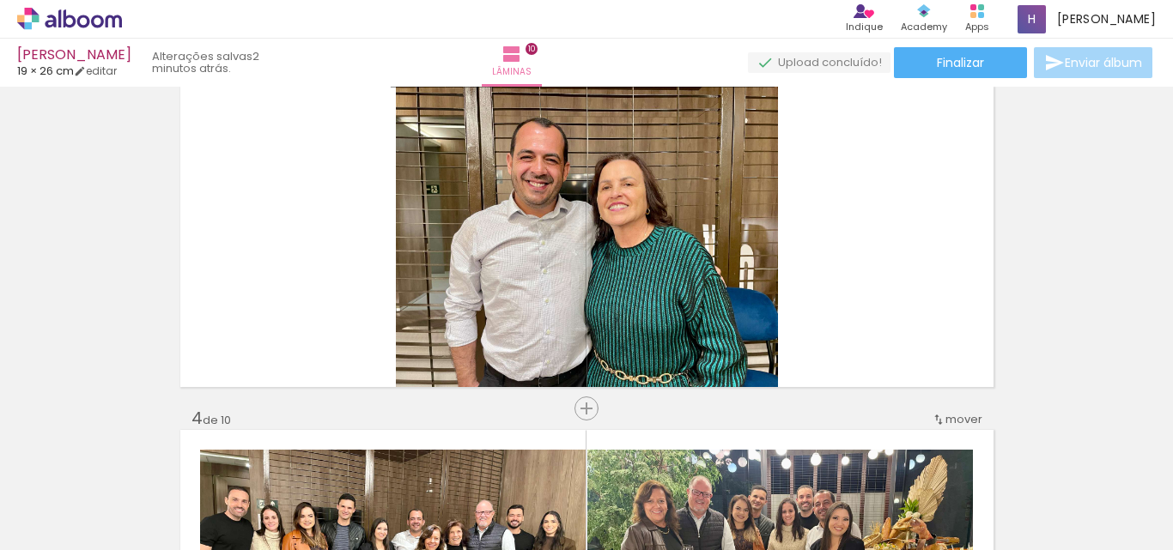
scroll to position [795, 0]
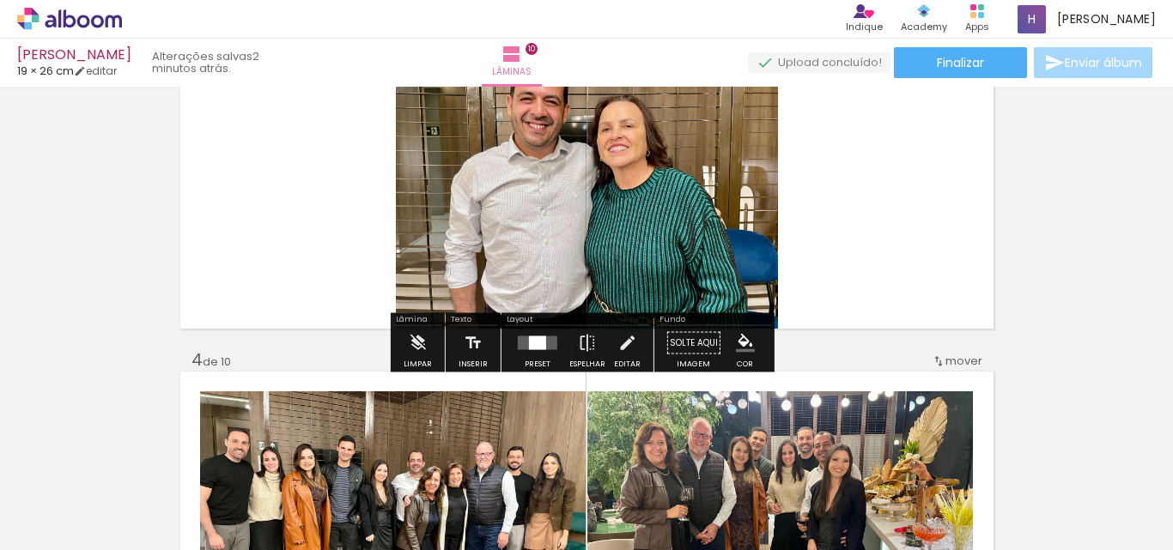
click at [538, 344] on div at bounding box center [537, 344] width 17 height 14
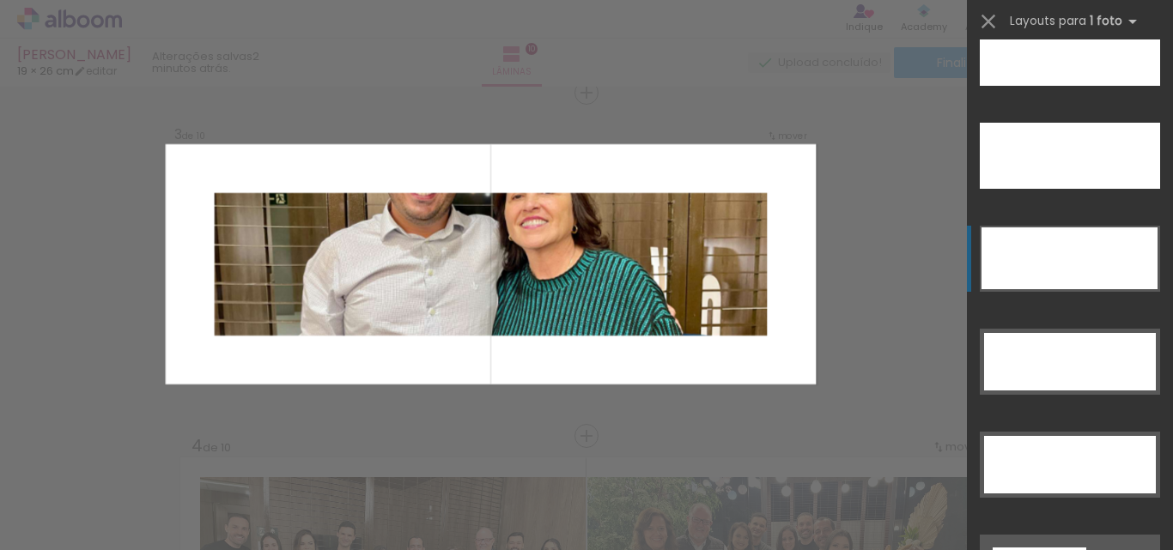
scroll to position [5138, 0]
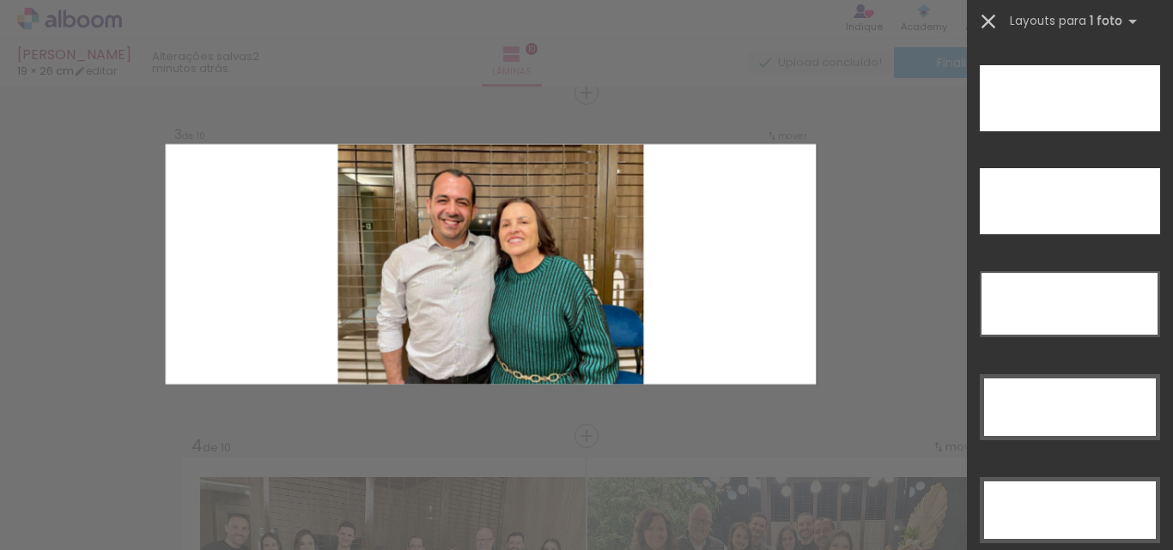
click at [985, 17] on iron-icon at bounding box center [988, 21] width 24 height 24
